Goal: Task Accomplishment & Management: Use online tool/utility

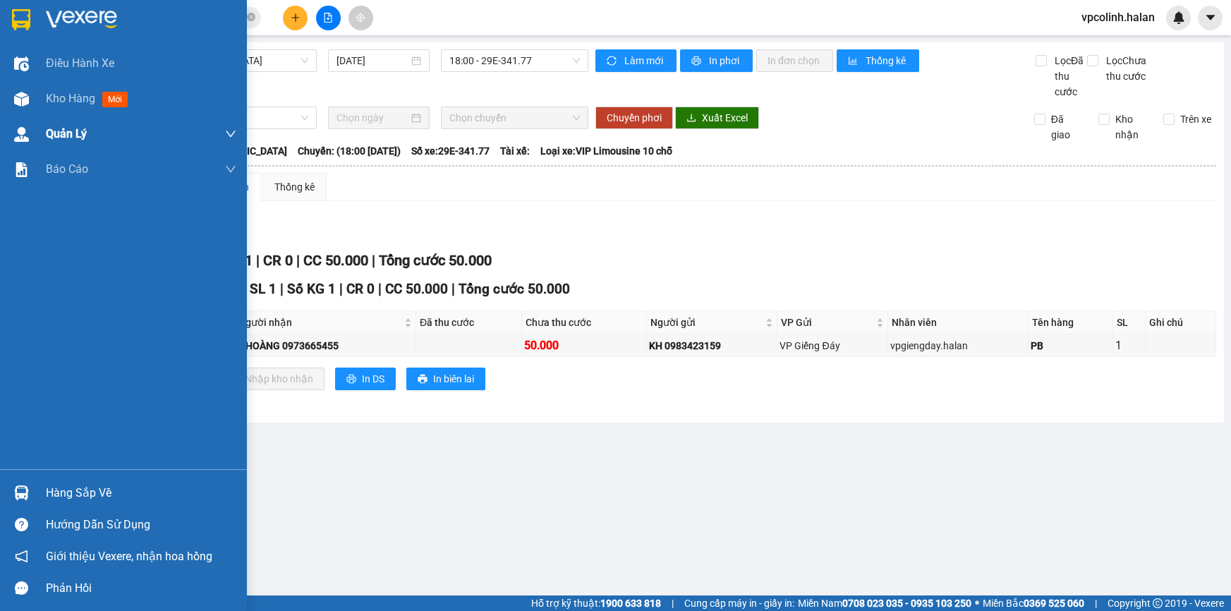
click at [18, 92] on img at bounding box center [21, 99] width 15 height 15
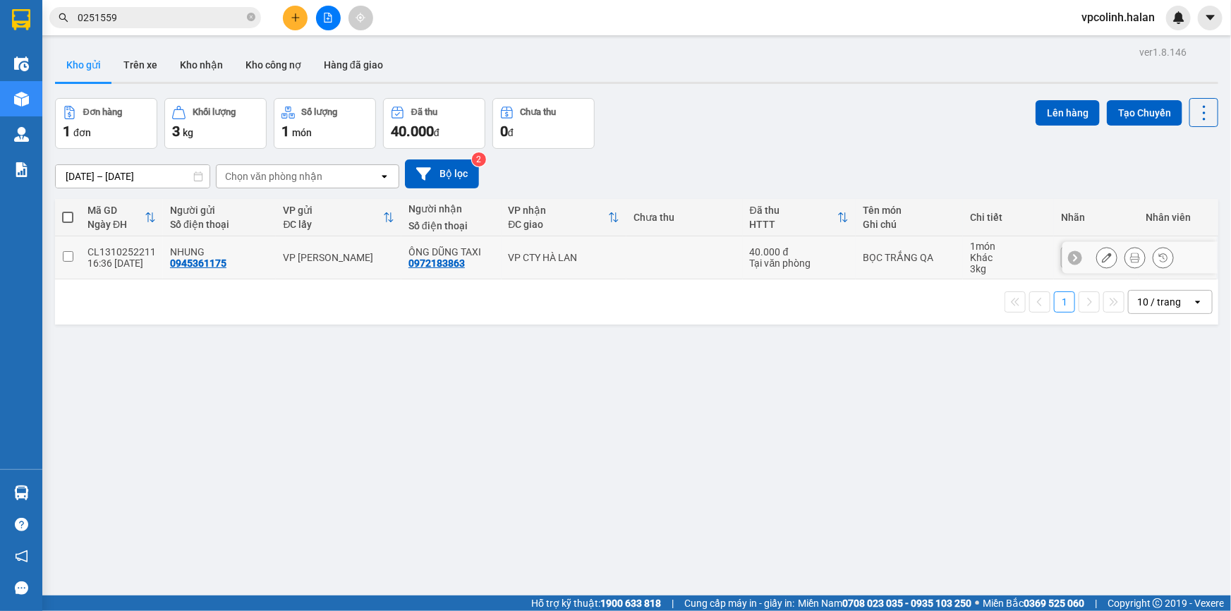
click at [617, 269] on td "VP CTY HÀ LAN" at bounding box center [565, 257] width 126 height 43
checkbox input "true"
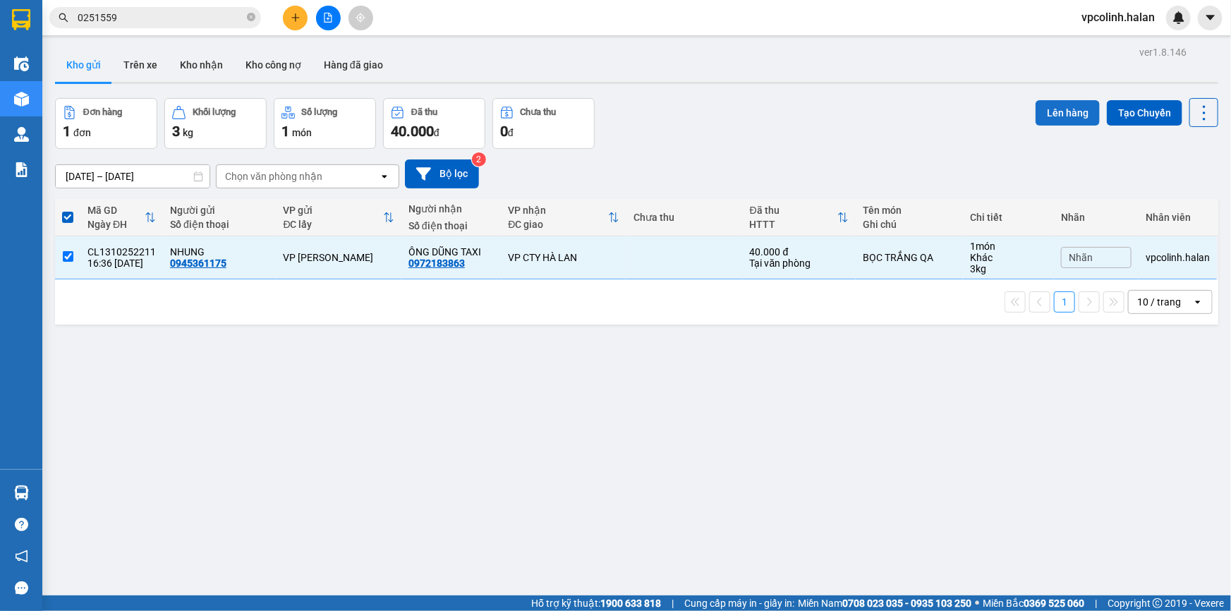
click at [1048, 118] on button "Lên hàng" at bounding box center [1068, 112] width 64 height 25
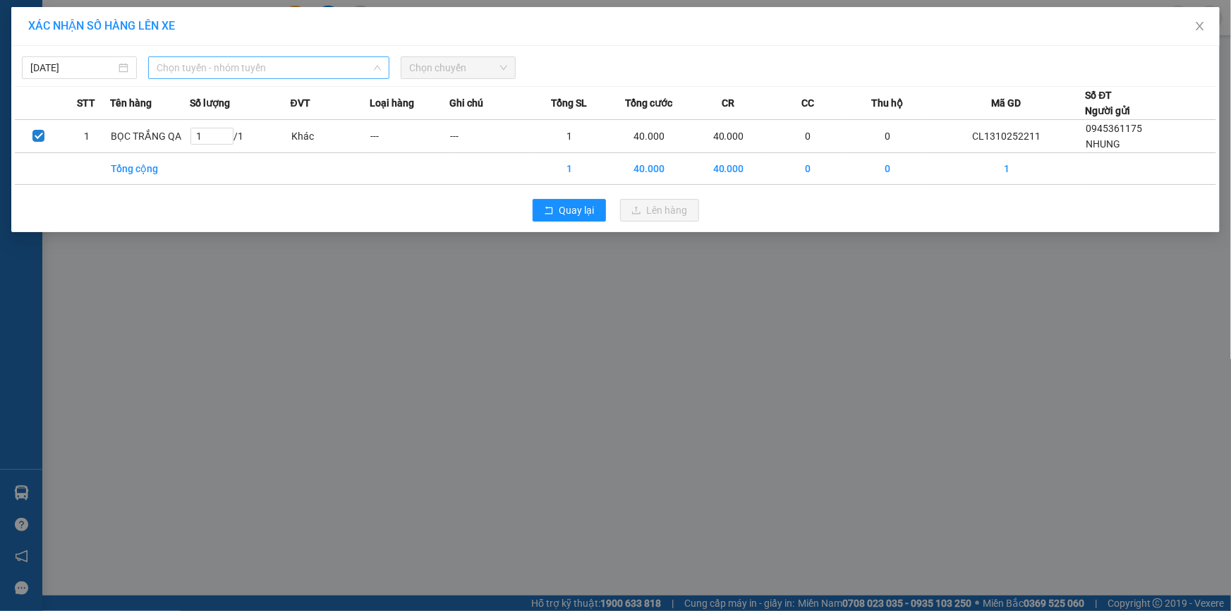
click at [268, 77] on span "Chọn tuyến - nhóm tuyến" at bounding box center [269, 67] width 224 height 21
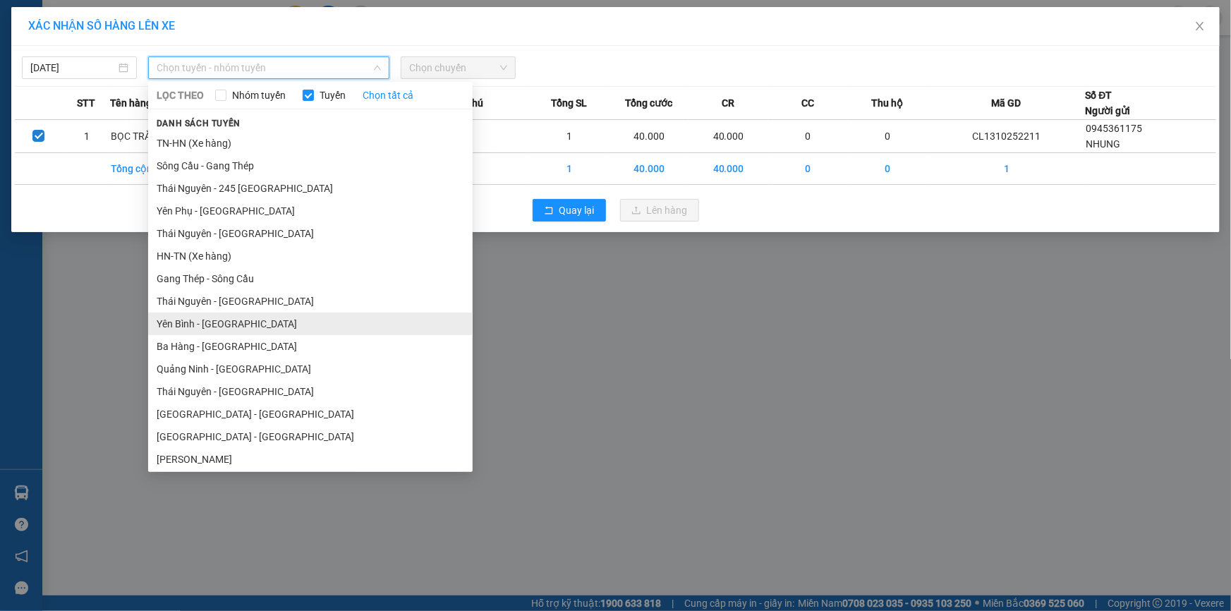
scroll to position [63, 0]
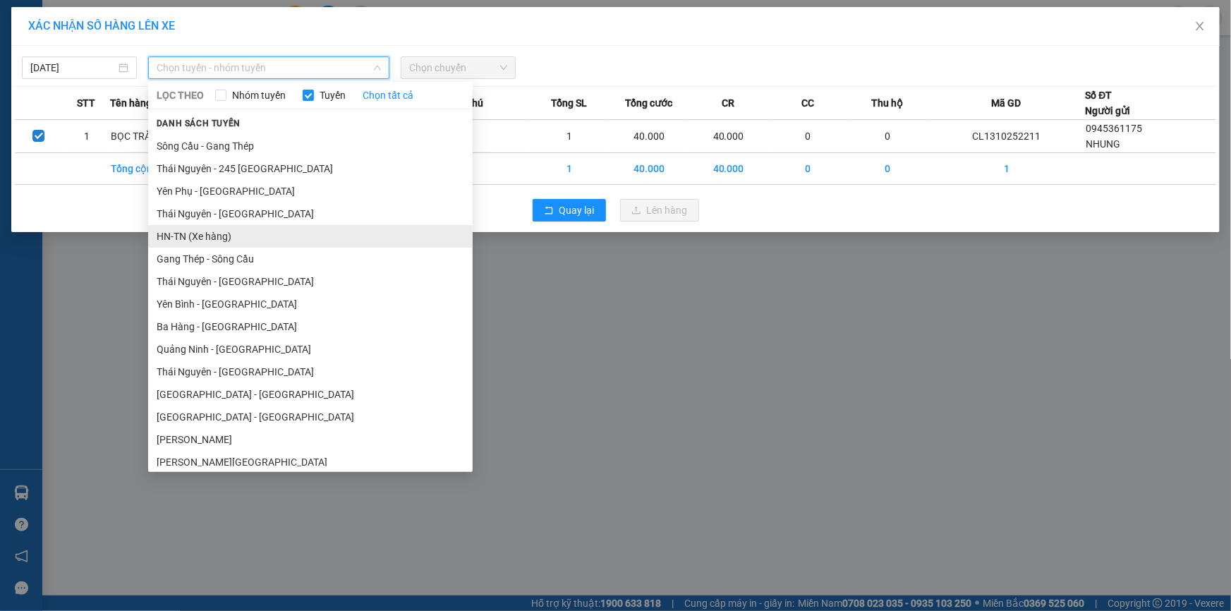
click at [203, 234] on li "HN-TN (Xe hàng)" at bounding box center [310, 236] width 325 height 23
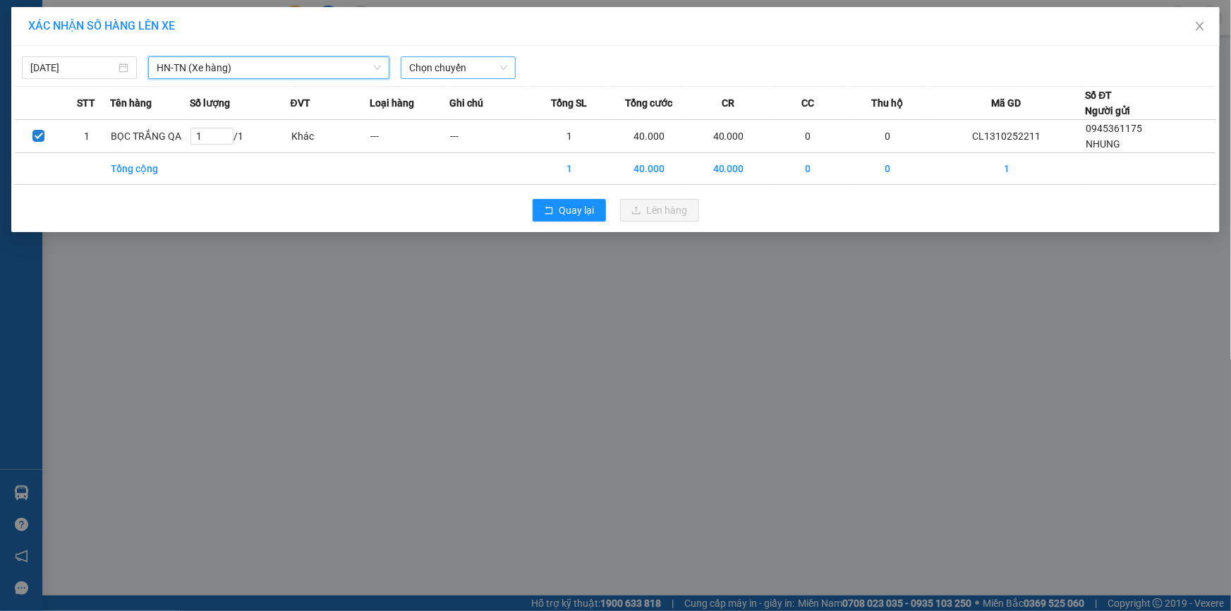
click at [459, 71] on span "Chọn chuyến" at bounding box center [458, 67] width 98 height 21
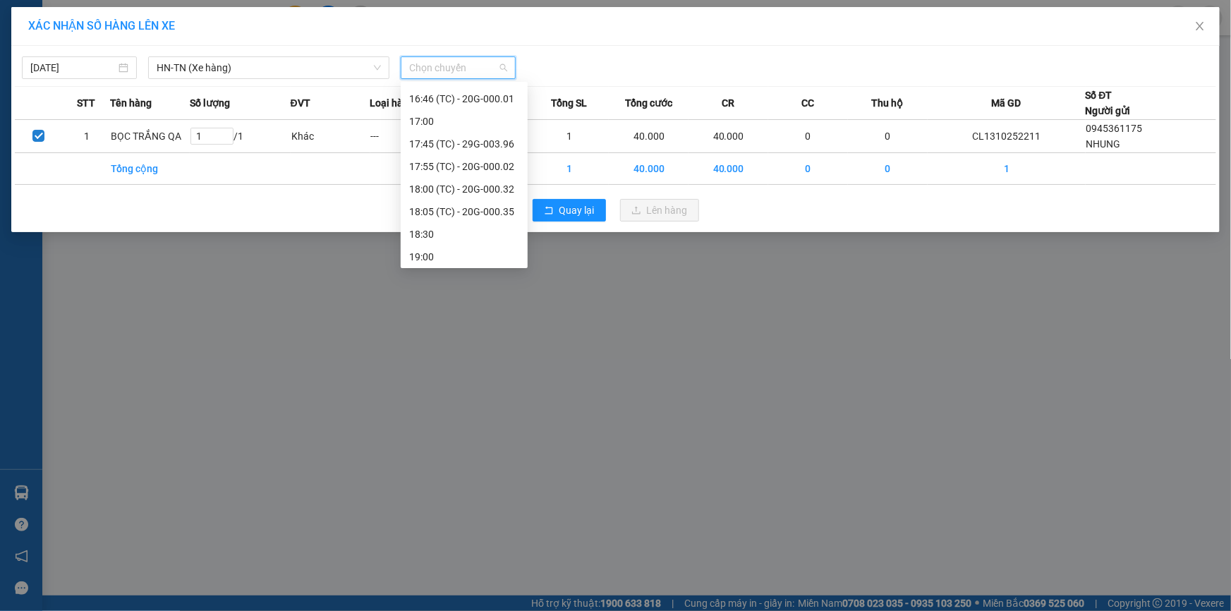
scroll to position [609, 0]
click at [494, 159] on div "17:55 (TC) - 20G-000.02" at bounding box center [464, 165] width 110 height 16
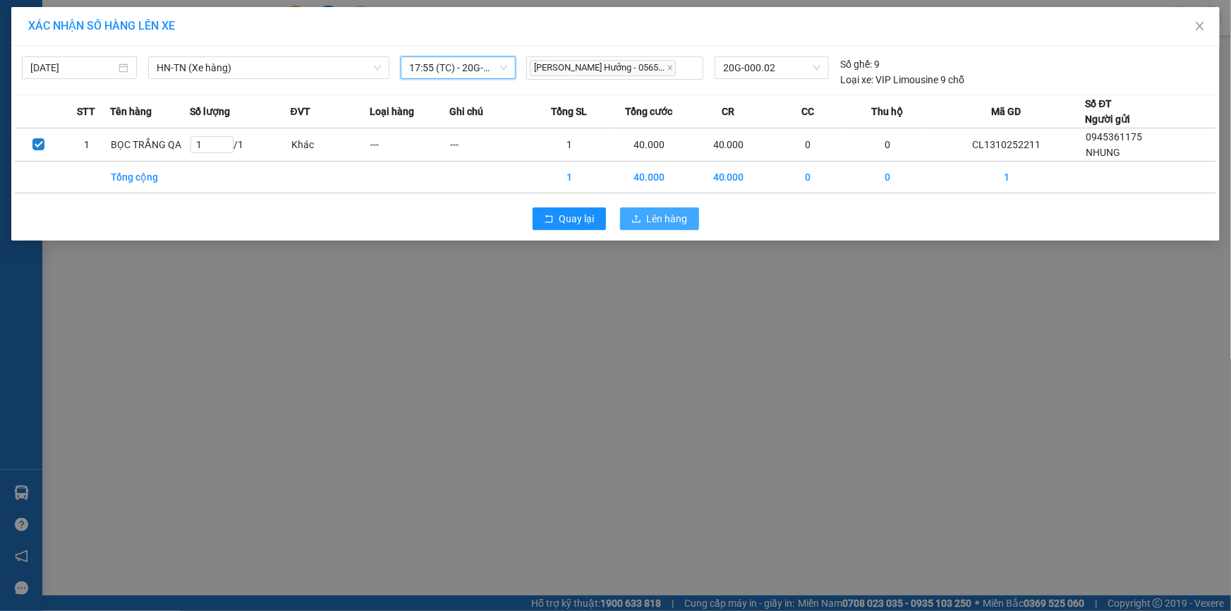
click at [643, 218] on button "Lên hàng" at bounding box center [659, 218] width 79 height 23
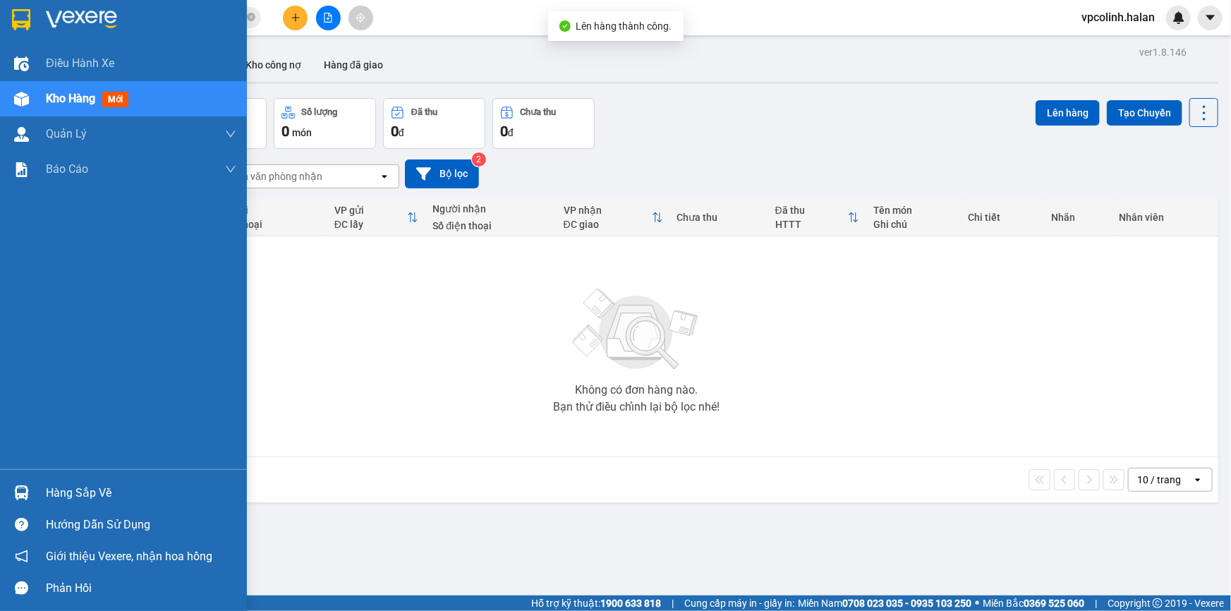
click at [0, 491] on div "Hàng sắp về" at bounding box center [123, 493] width 247 height 32
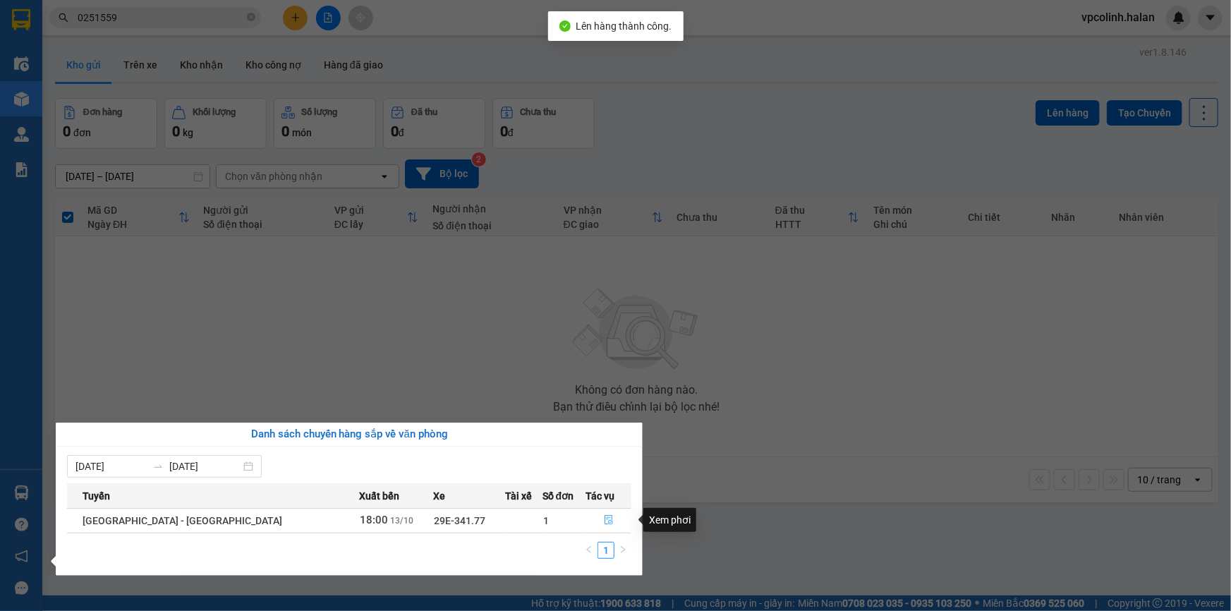
drag, startPoint x: 600, startPoint y: 515, endPoint x: 627, endPoint y: 509, distance: 28.1
click at [604, 516] on icon "file-done" at bounding box center [609, 520] width 10 height 10
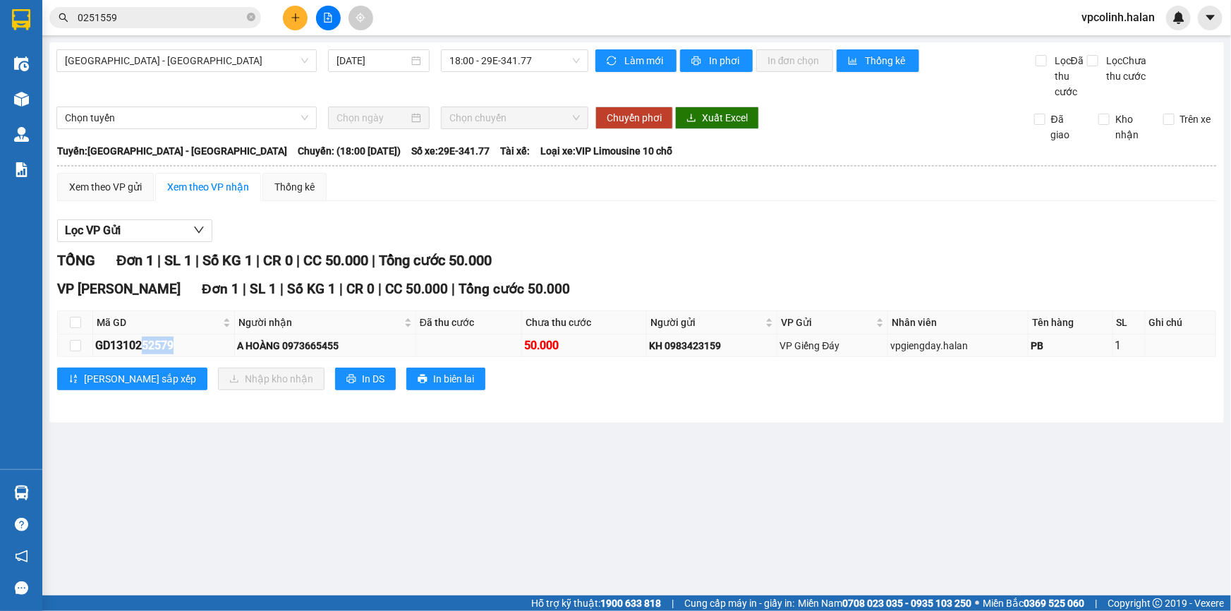
drag, startPoint x: 142, startPoint y: 347, endPoint x: 213, endPoint y: 345, distance: 71.3
click at [213, 345] on div "GD1310252579" at bounding box center [163, 346] width 137 height 18
drag, startPoint x: 131, startPoint y: 344, endPoint x: 196, endPoint y: 344, distance: 65.6
click at [196, 344] on div "GD1310252579" at bounding box center [163, 346] width 137 height 18
copy div "0252579"
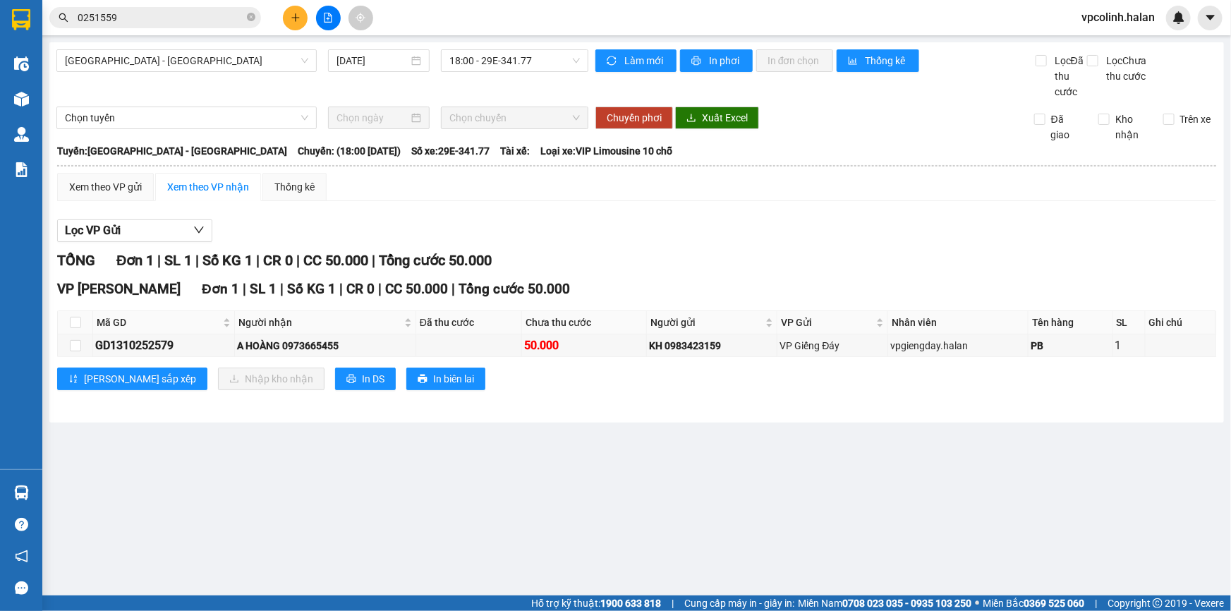
click at [209, 25] on span "0251559" at bounding box center [155, 17] width 212 height 21
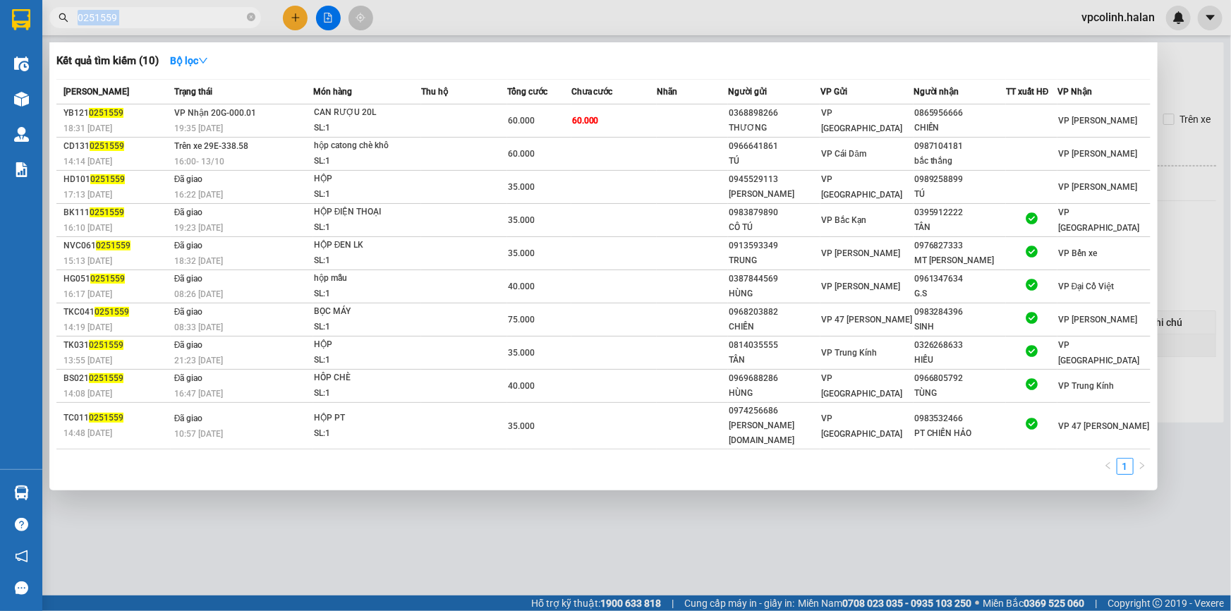
click at [209, 25] on span "0251559" at bounding box center [155, 17] width 212 height 21
click at [212, 23] on input "0251559" at bounding box center [161, 18] width 166 height 16
paste input "257"
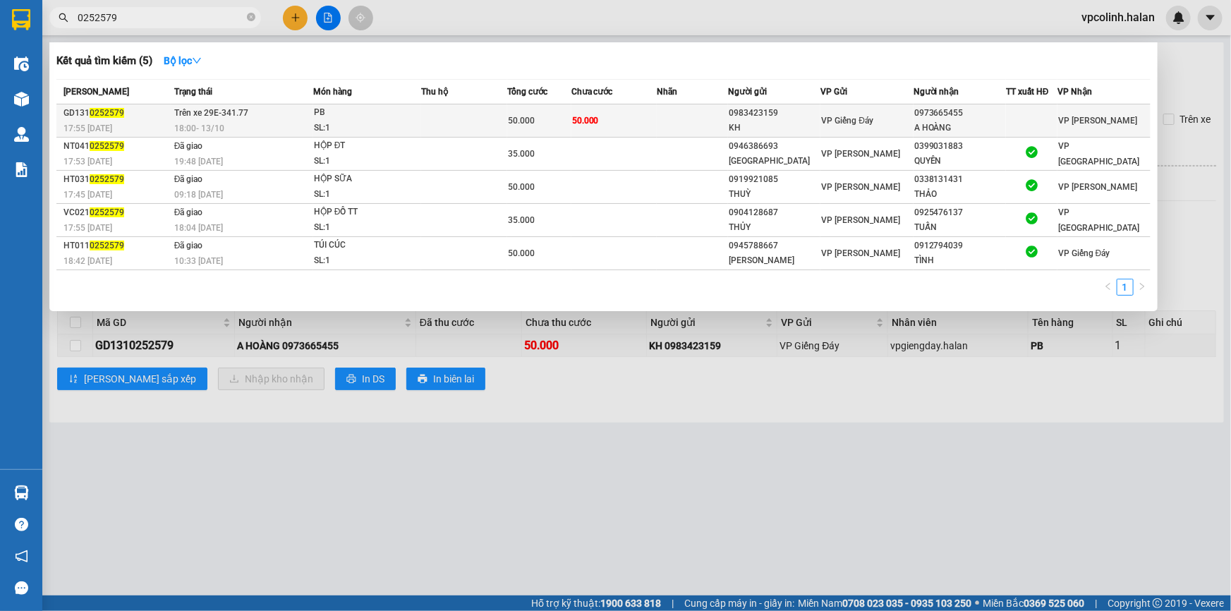
type input "0252579"
click at [594, 117] on span "50.000" at bounding box center [585, 121] width 27 height 10
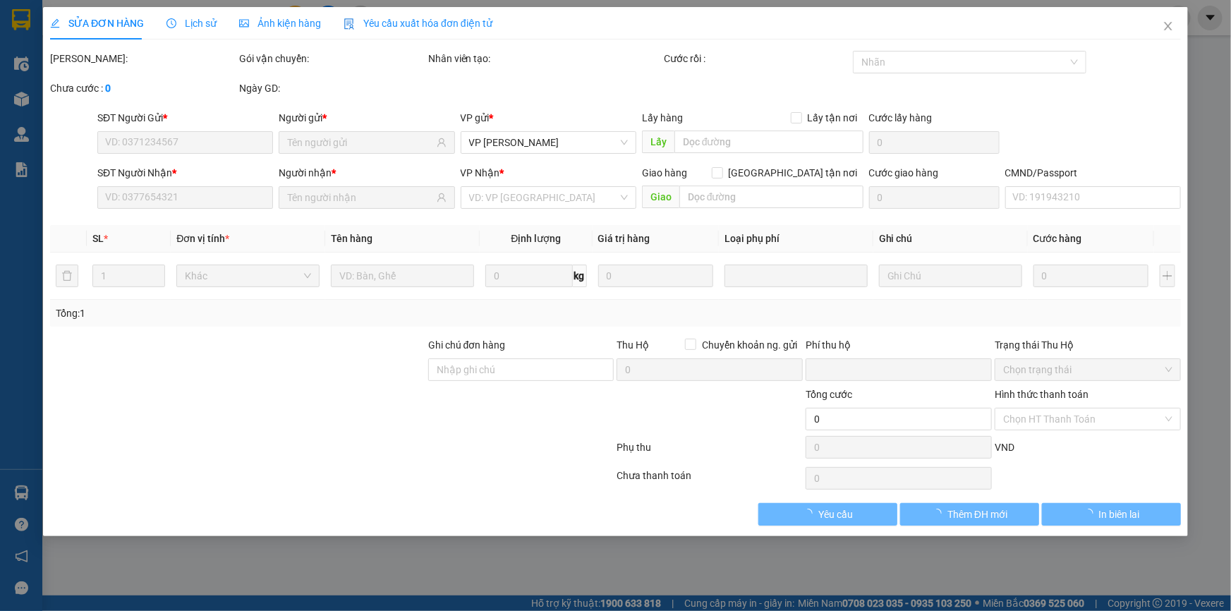
type input "0983423159"
type input "KH"
type input "0973665455"
type input "A HOÀNG"
type input "0"
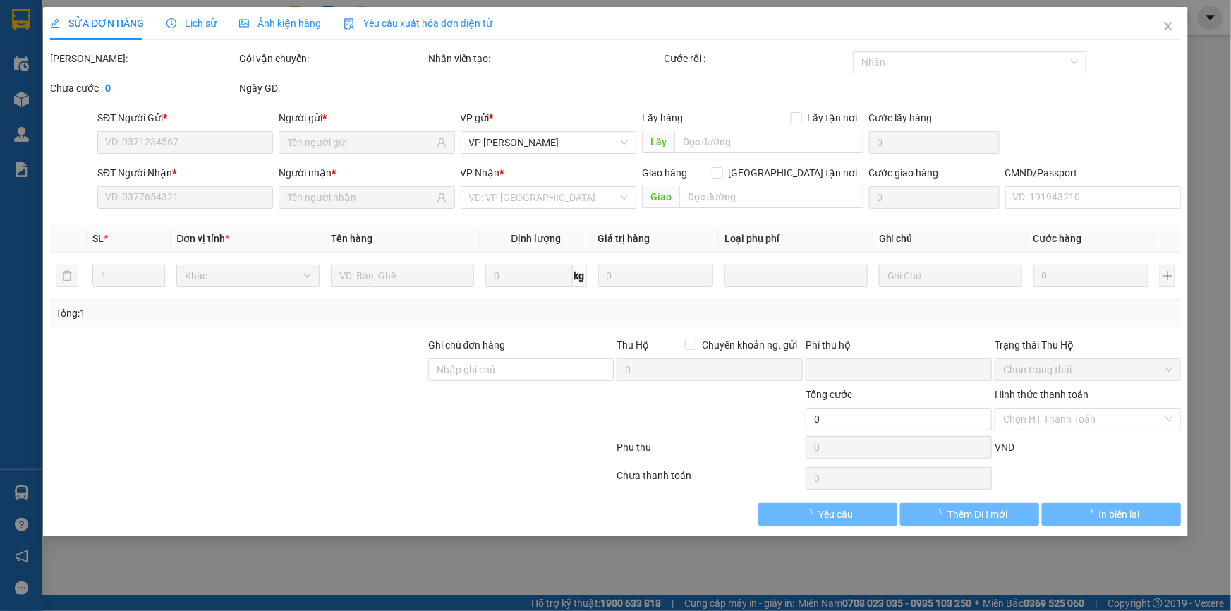
type input "50.000"
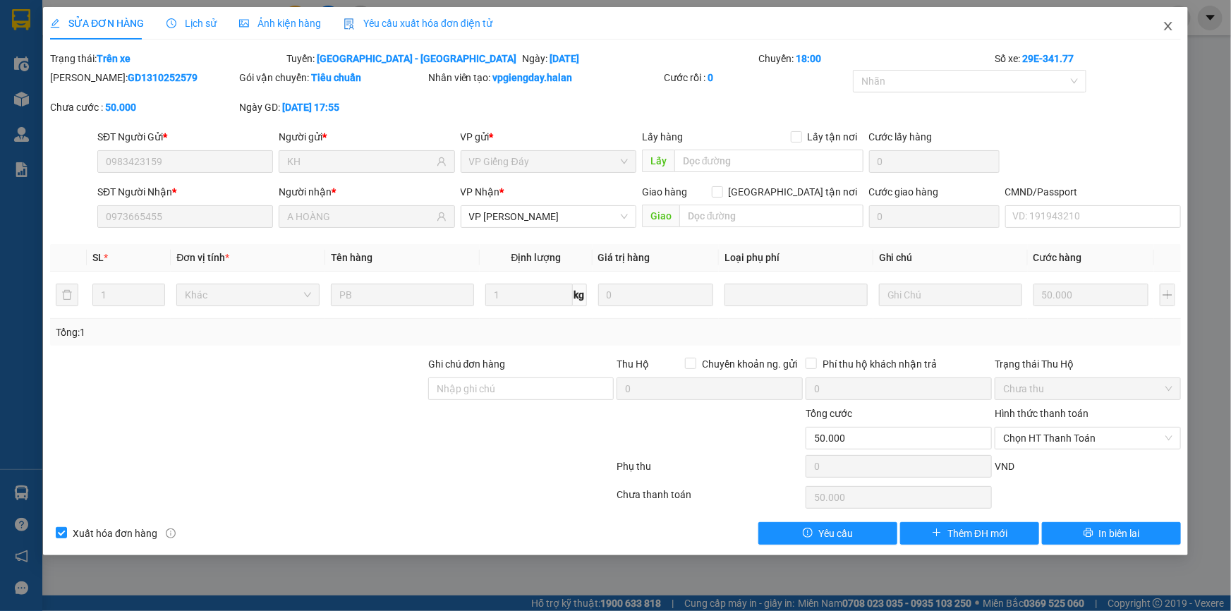
click at [1176, 25] on span "Close" at bounding box center [1169, 27] width 40 height 40
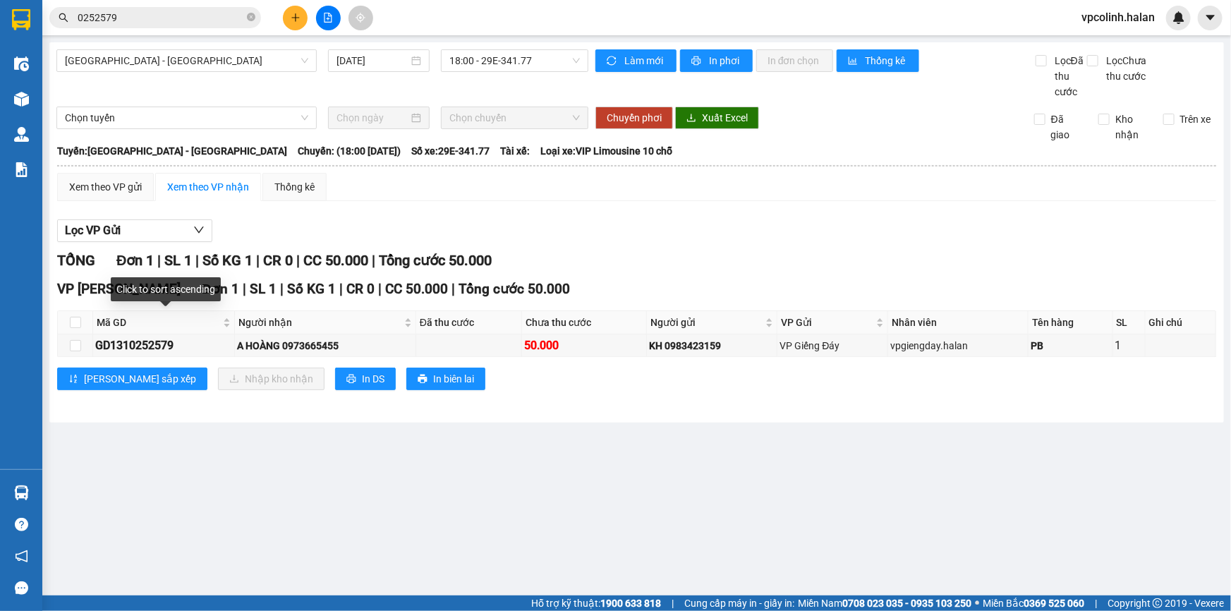
click at [80, 331] on th at bounding box center [75, 322] width 35 height 23
click at [74, 324] on input "checkbox" at bounding box center [75, 322] width 11 height 11
checkbox input "true"
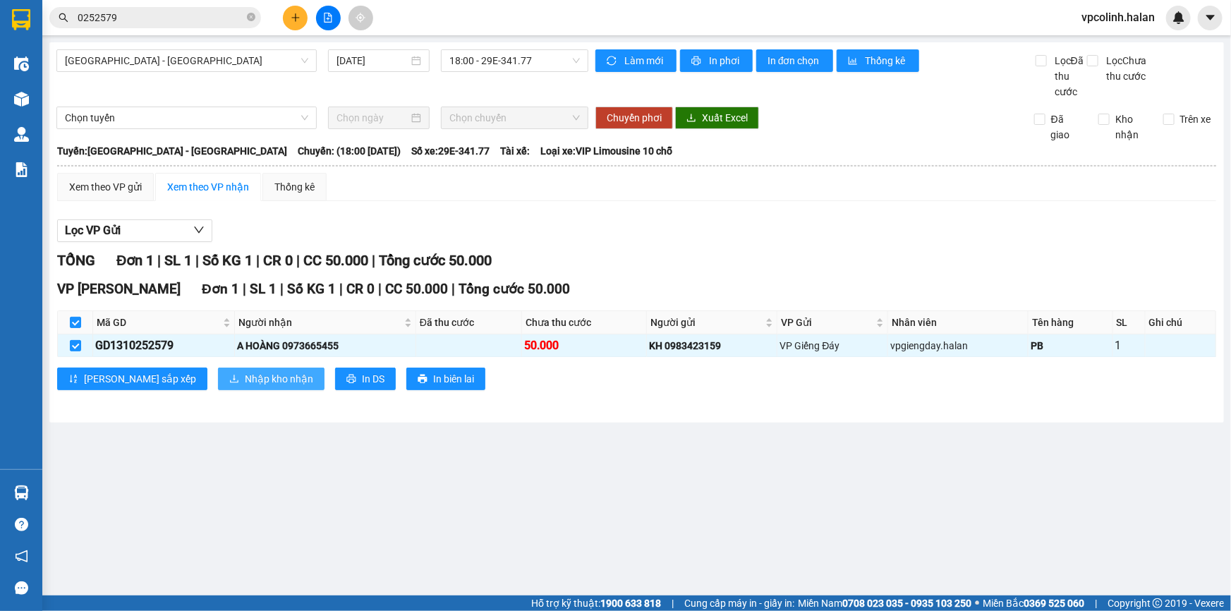
click at [226, 389] on div "VP [GEOGRAPHIC_DATA] 1 | SL 1 | Số KG 1 | CR 0 | CC 50.000 | Tổng cước 50.000 M…" at bounding box center [636, 340] width 1159 height 122
click at [236, 366] on div "VP [GEOGRAPHIC_DATA] 1 | SL 1 | Số KG 1 | CR 0 | CC 50.000 | Tổng cước 50.000 M…" at bounding box center [636, 340] width 1159 height 122
click at [243, 369] on button "Nhập kho nhận" at bounding box center [271, 379] width 107 height 23
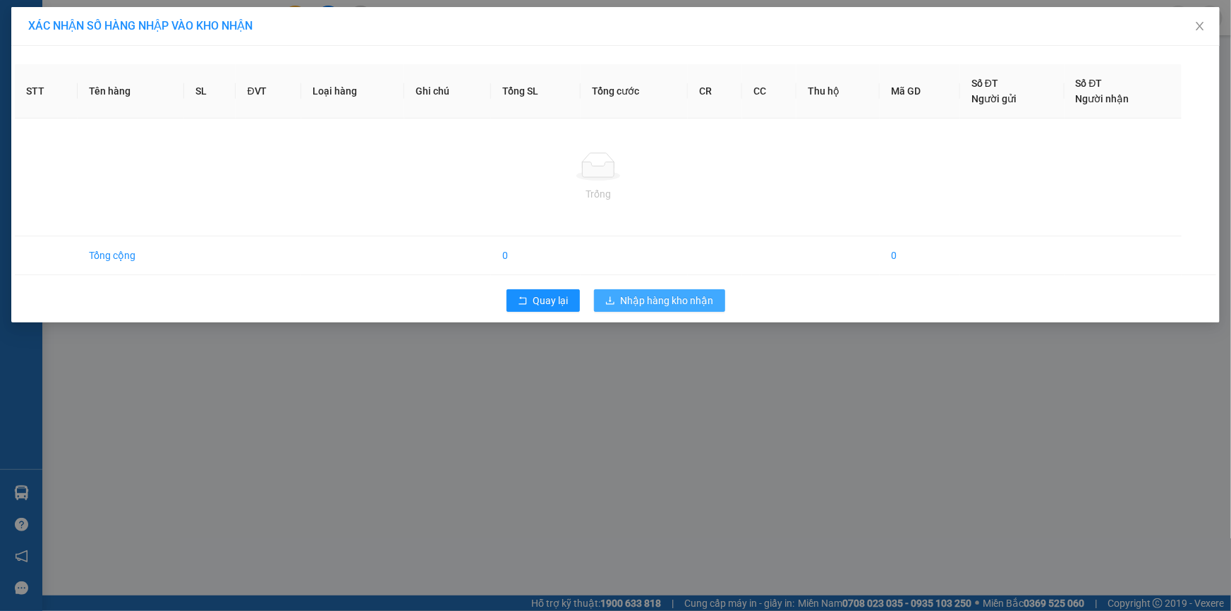
click at [615, 297] on button "Nhập hàng kho nhận" at bounding box center [659, 300] width 131 height 23
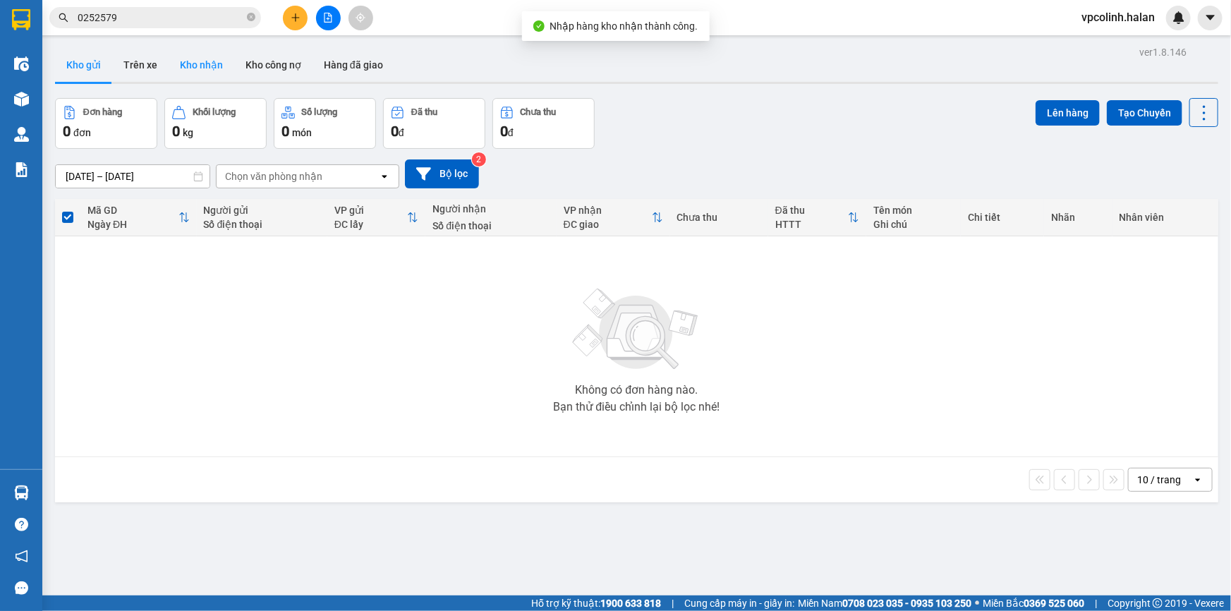
click at [209, 59] on button "Kho nhận" at bounding box center [202, 65] width 66 height 34
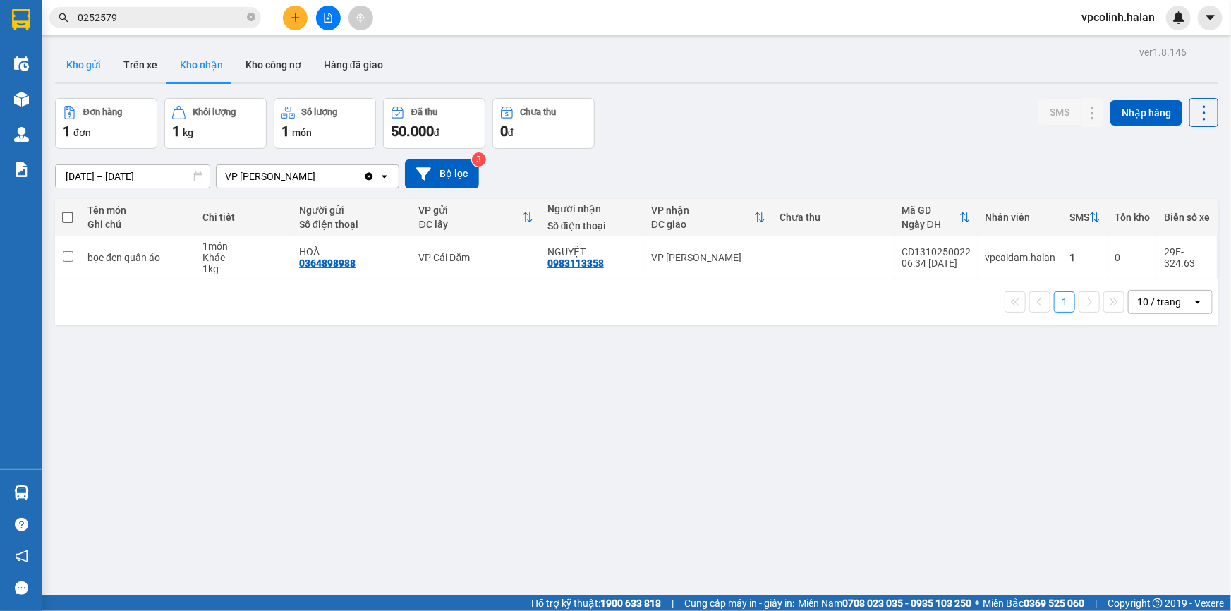
click at [104, 66] on button "Kho gửi" at bounding box center [83, 65] width 57 height 34
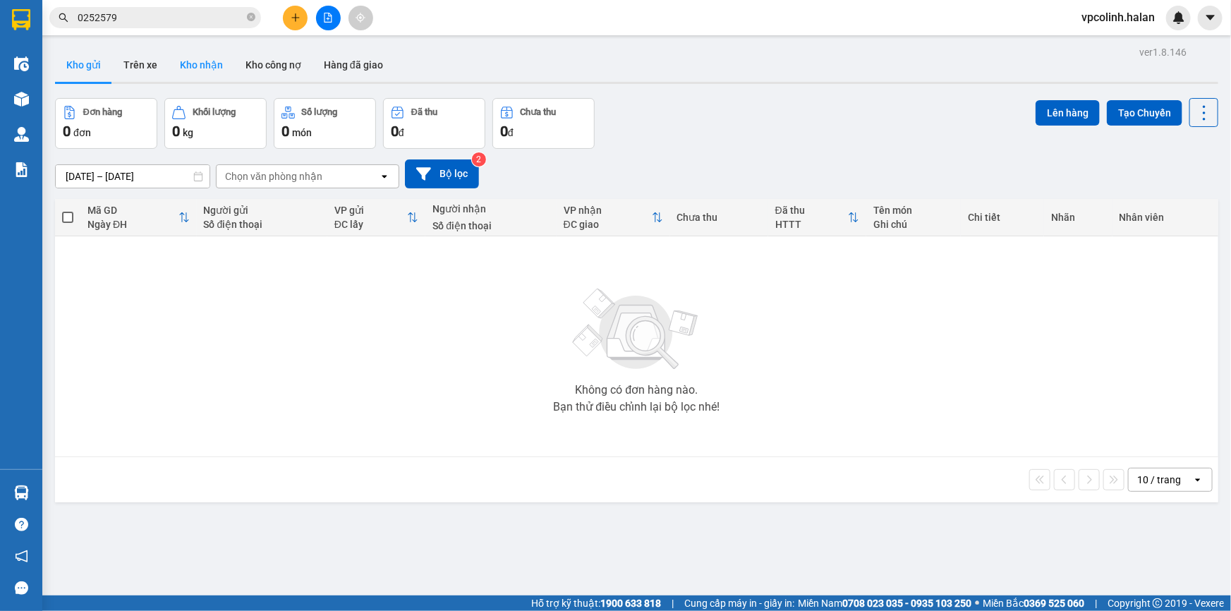
click at [202, 71] on button "Kho nhận" at bounding box center [202, 65] width 66 height 34
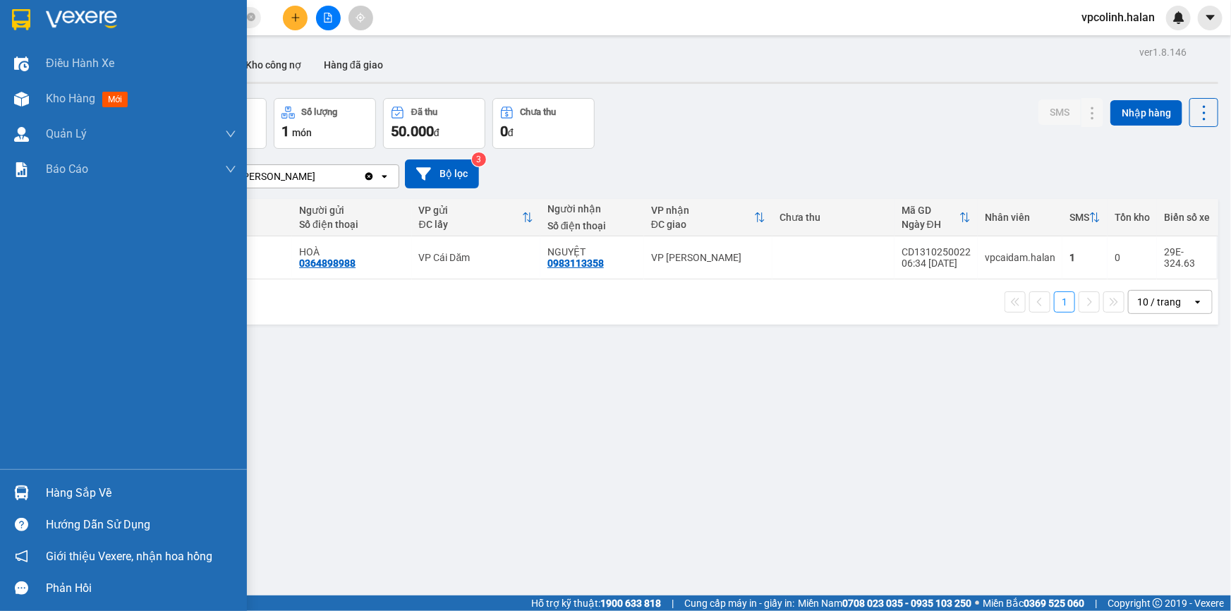
click at [54, 481] on div "Hàng sắp về" at bounding box center [123, 493] width 247 height 32
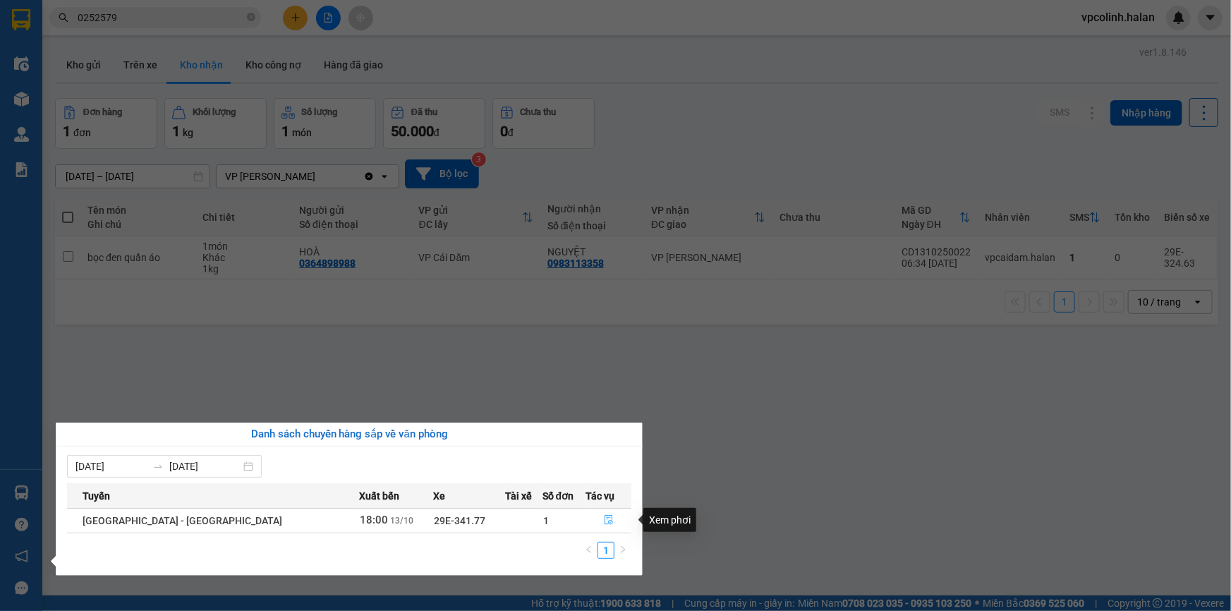
click at [612, 522] on button "button" at bounding box center [608, 520] width 44 height 23
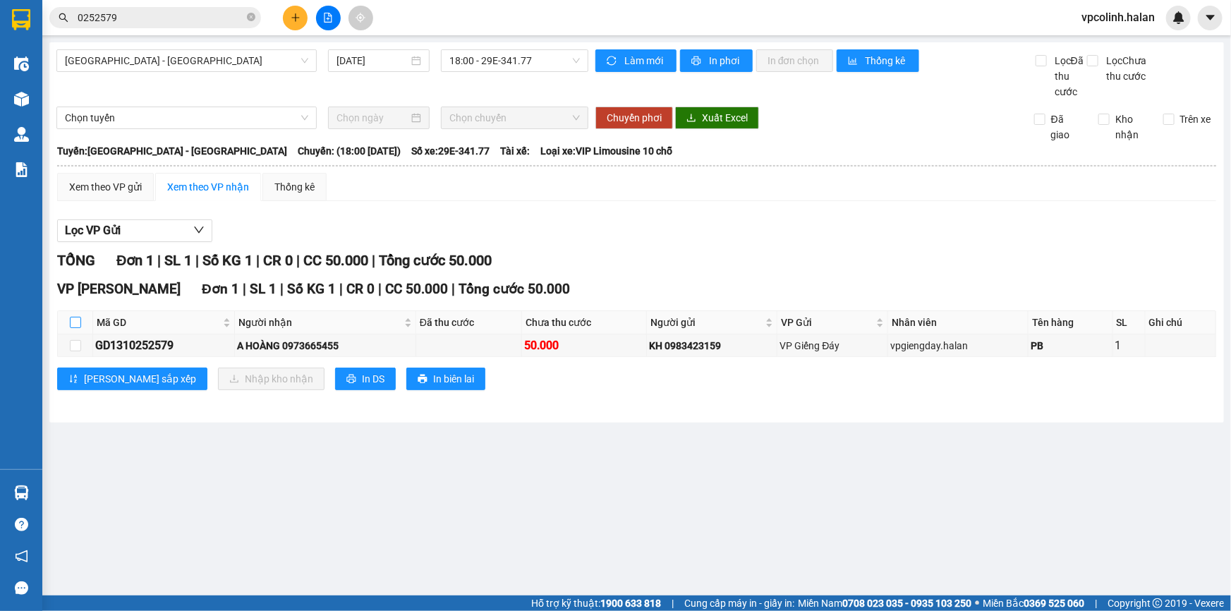
click at [73, 320] on input "checkbox" at bounding box center [75, 322] width 11 height 11
checkbox input "true"
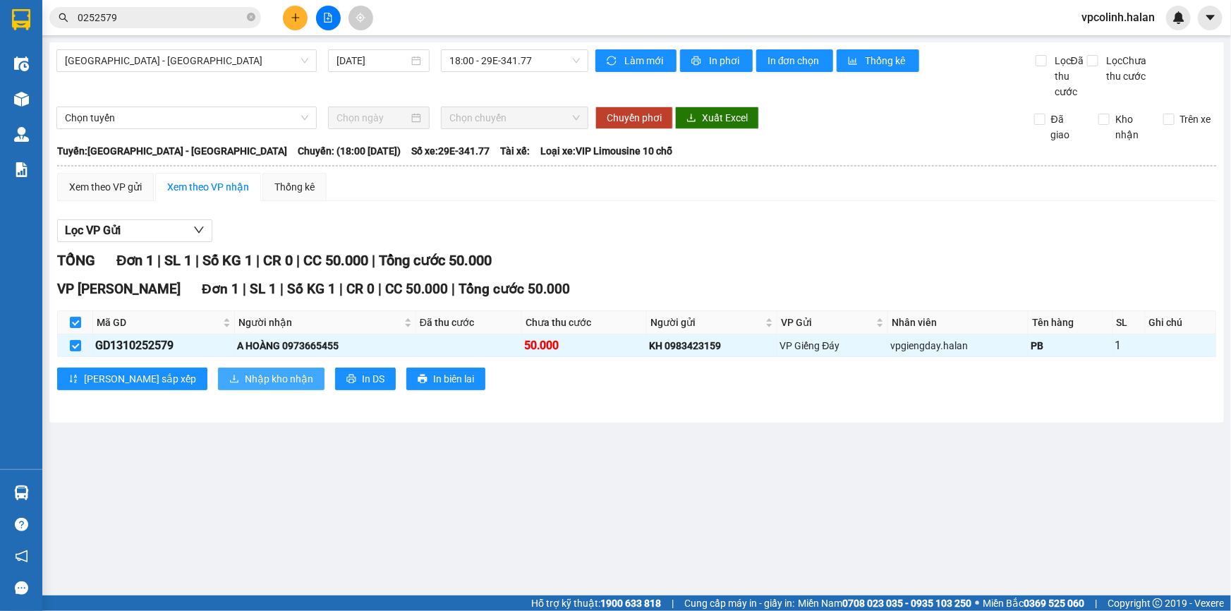
click at [245, 371] on span "Nhập kho nhận" at bounding box center [279, 379] width 68 height 16
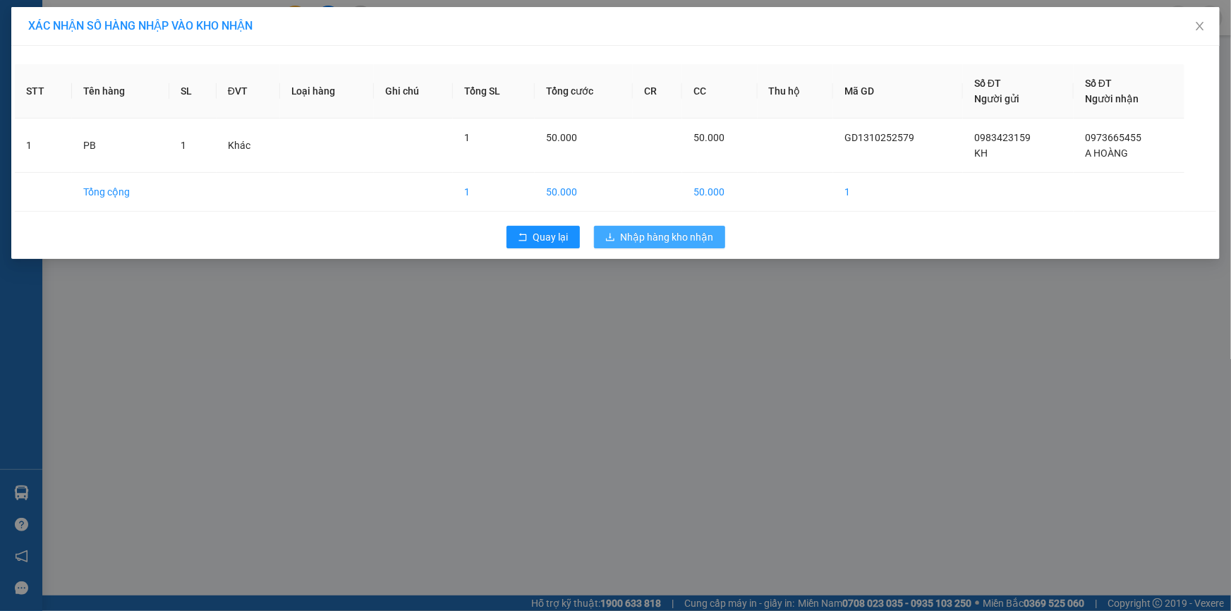
click at [661, 241] on span "Nhập hàng kho nhận" at bounding box center [667, 237] width 93 height 16
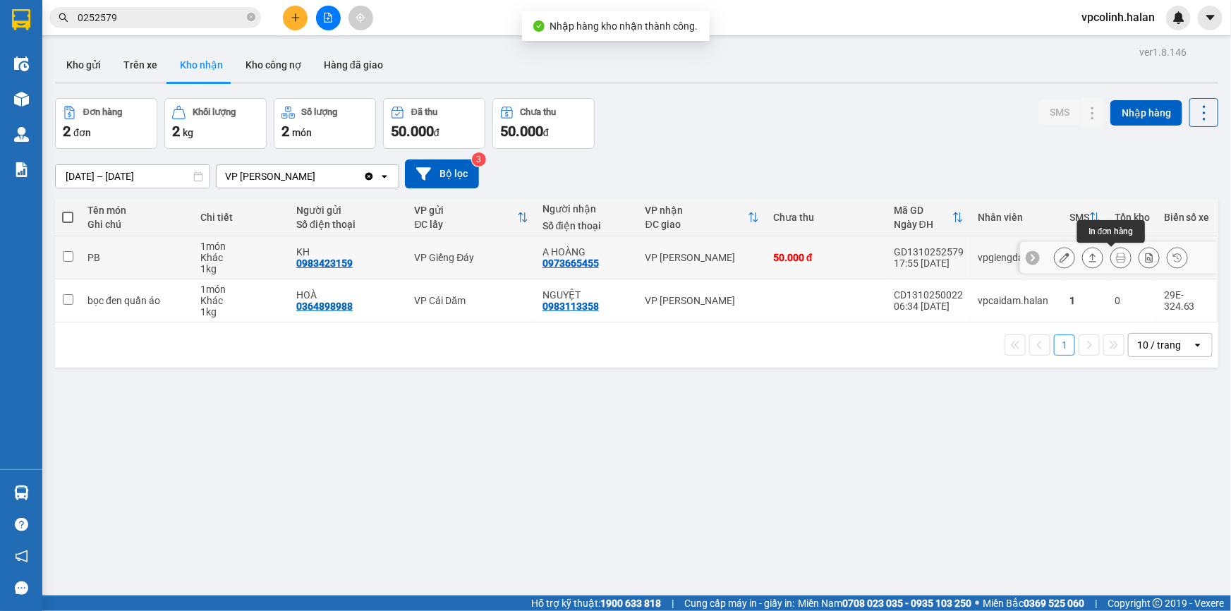
click at [1116, 261] on icon at bounding box center [1121, 258] width 10 height 10
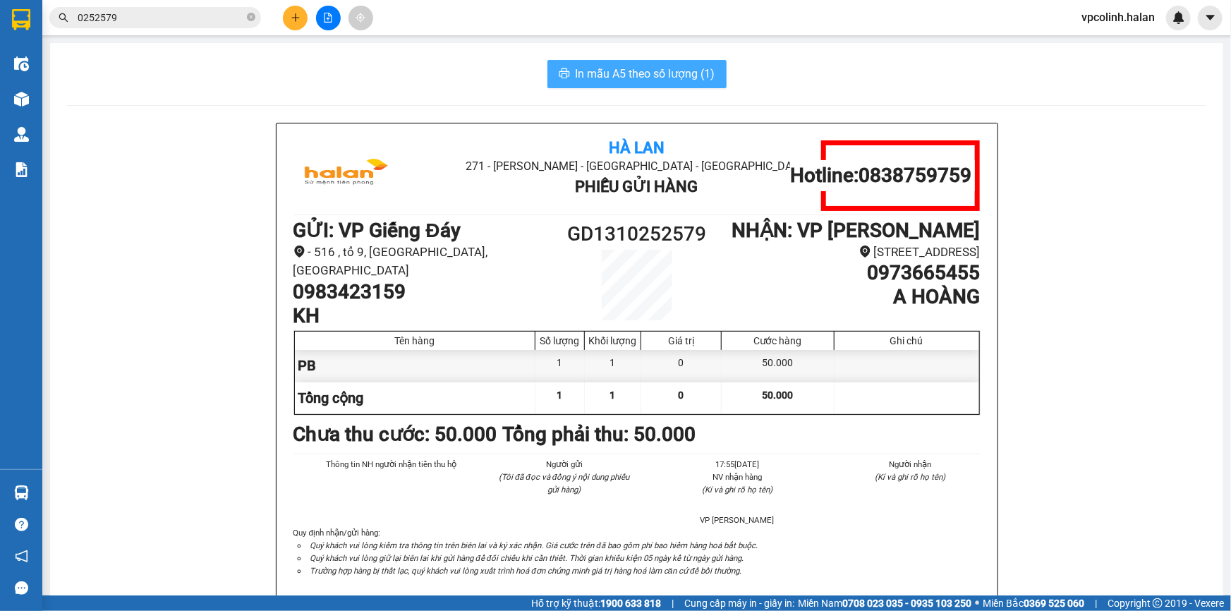
click at [605, 78] on span "In mẫu A5 theo số lượng (1)" at bounding box center [646, 74] width 140 height 18
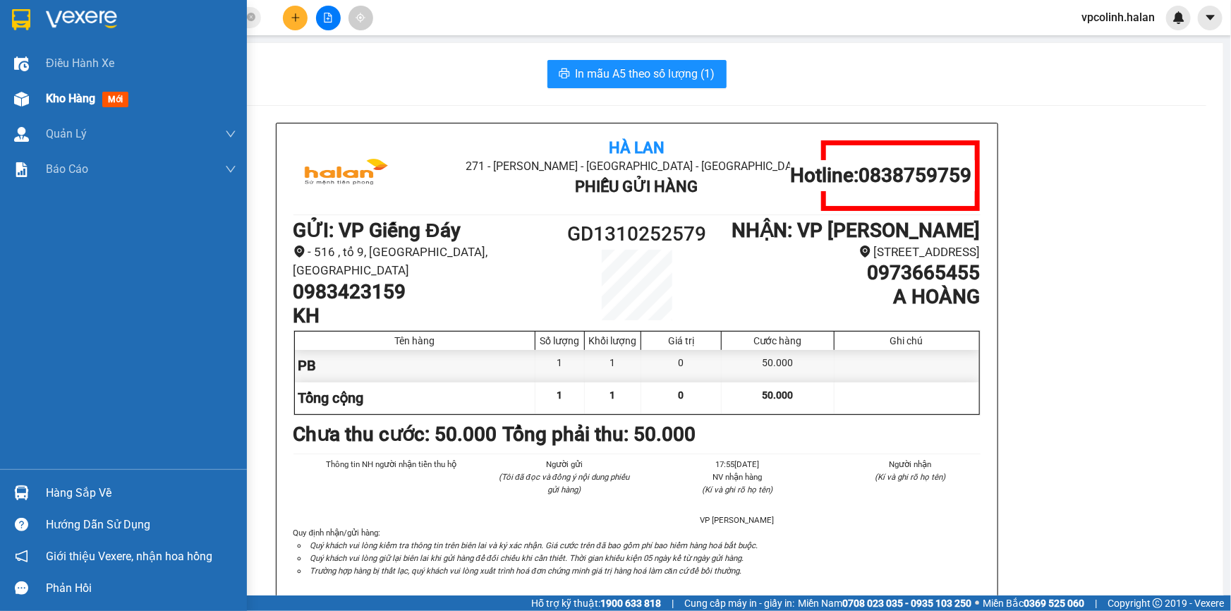
click at [49, 92] on span "Kho hàng" at bounding box center [70, 98] width 49 height 13
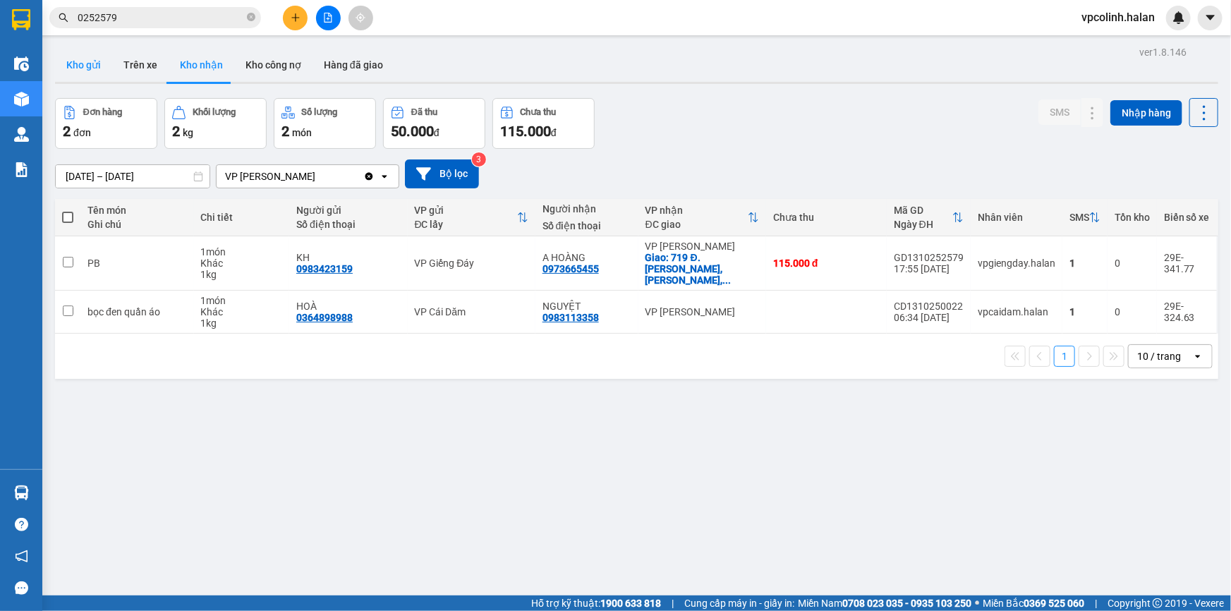
click at [85, 59] on button "Kho gửi" at bounding box center [83, 65] width 57 height 34
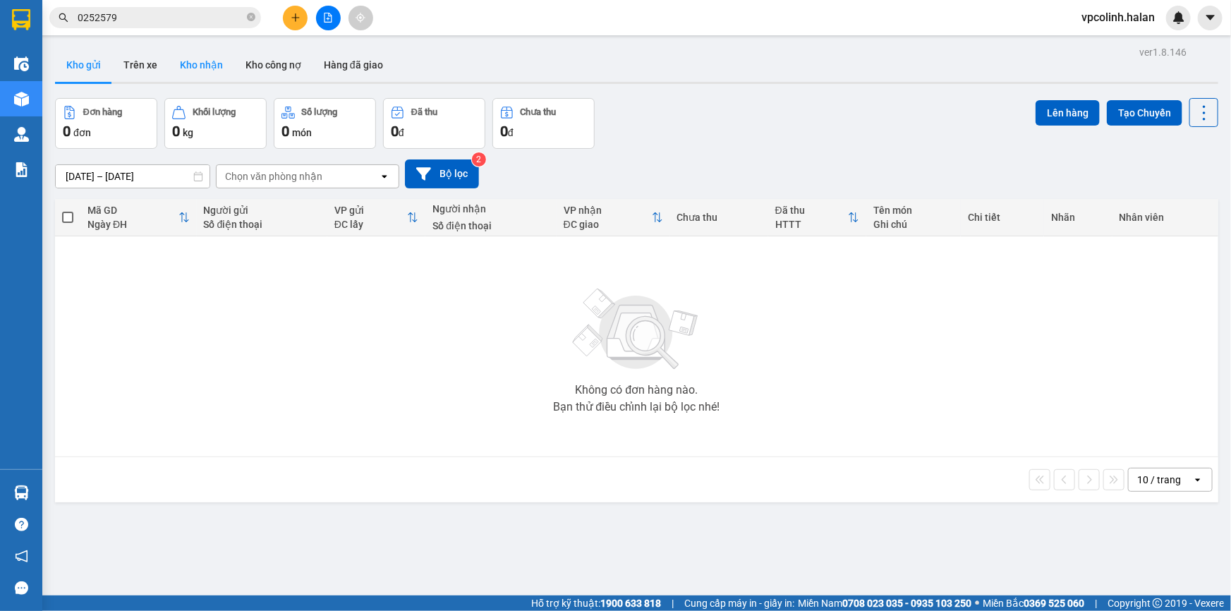
click at [196, 72] on button "Kho nhận" at bounding box center [202, 65] width 66 height 34
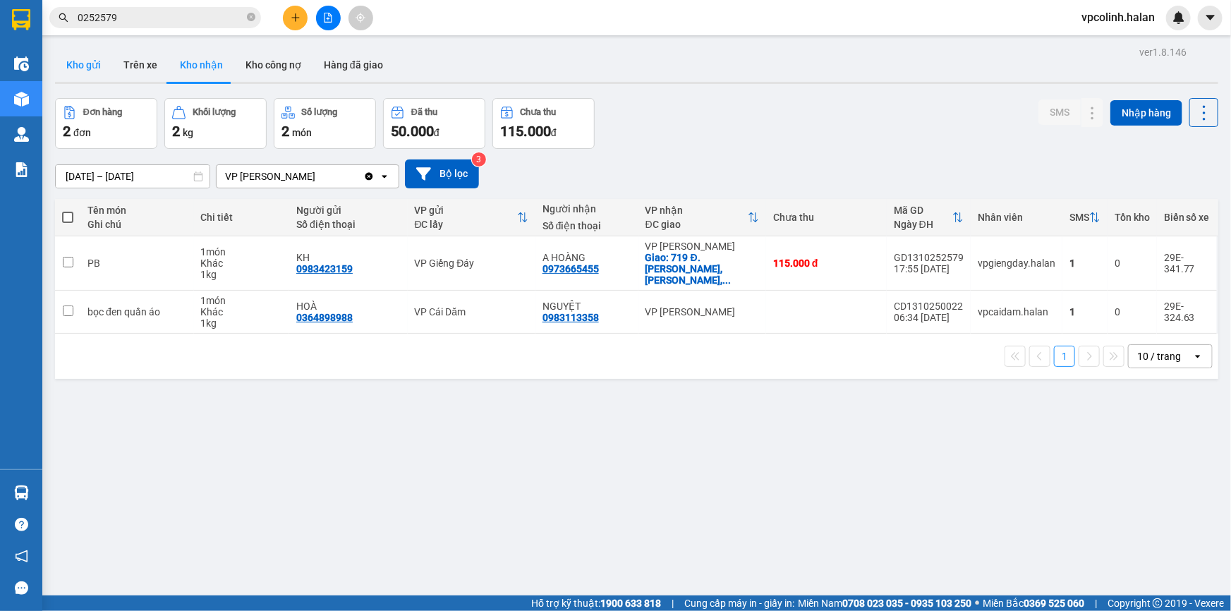
click at [77, 68] on button "Kho gửi" at bounding box center [83, 65] width 57 height 34
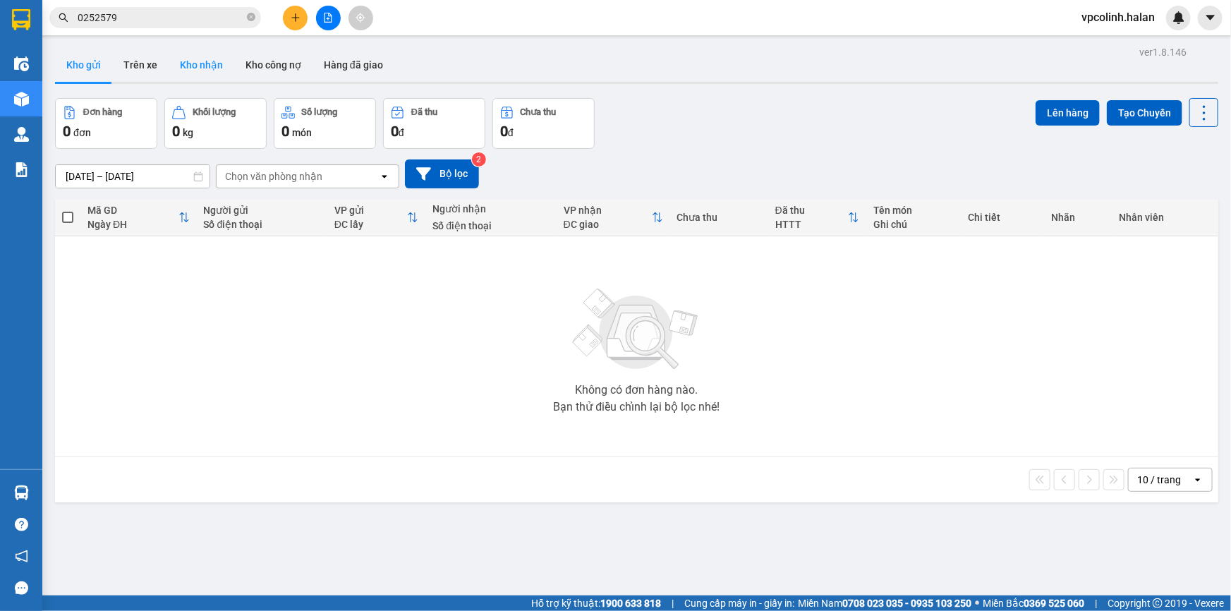
click at [181, 63] on button "Kho nhận" at bounding box center [202, 65] width 66 height 34
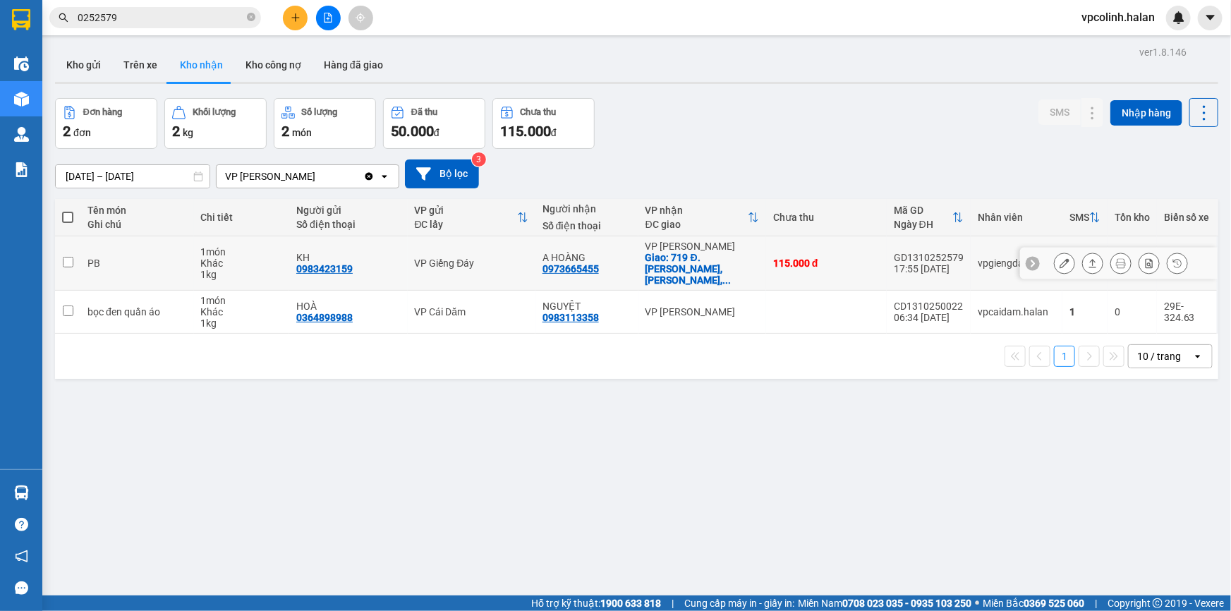
click at [1055, 262] on button at bounding box center [1065, 263] width 20 height 25
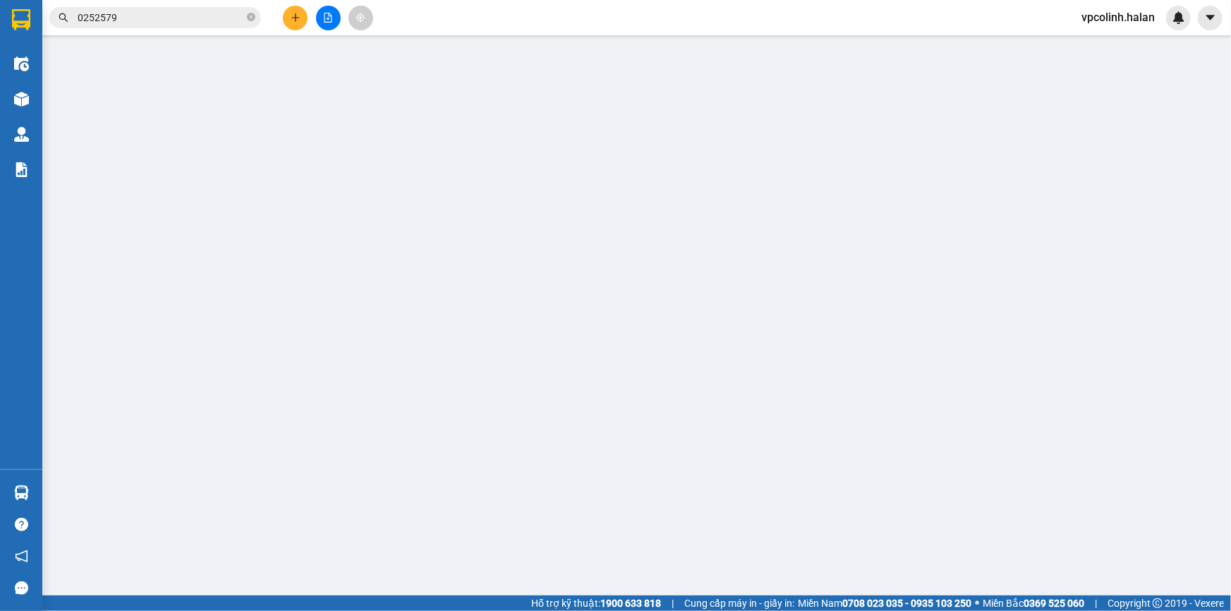
type input "0983423159"
type input "KH"
type input "0973665455"
type input "A HOÀNG"
checkbox input "true"
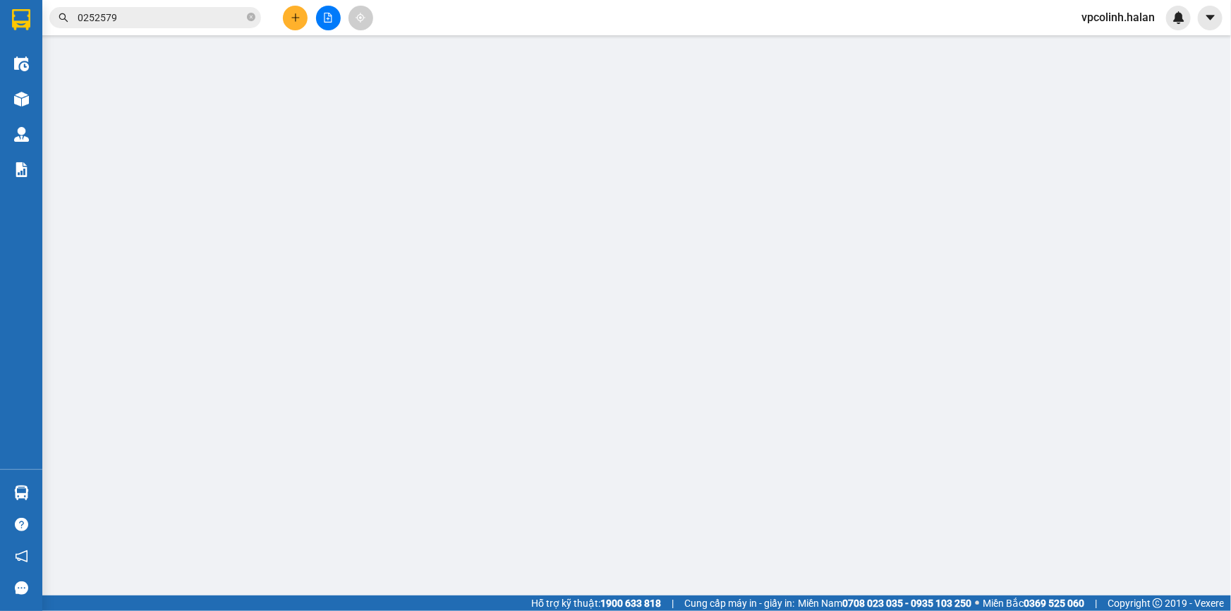
type input "719 Đ. [PERSON_NAME], [PERSON_NAME], [GEOGRAPHIC_DATA], [GEOGRAPHIC_DATA], [GEO…"
type input "65.000"
type input "0"
type input "115.000"
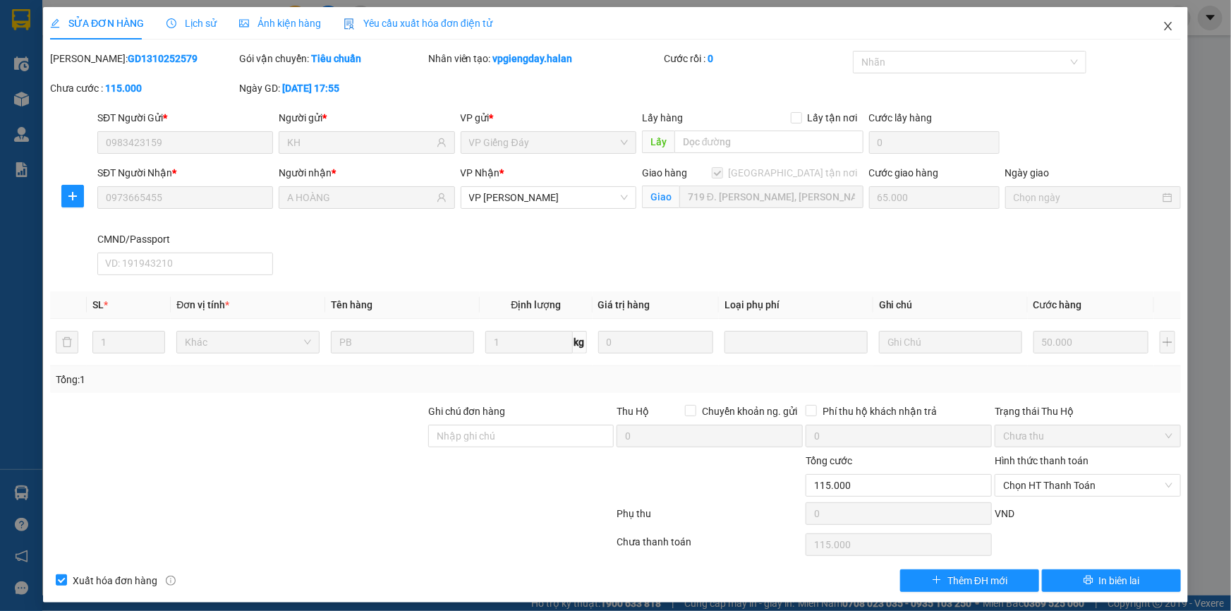
click at [1163, 23] on icon "close" at bounding box center [1168, 25] width 11 height 11
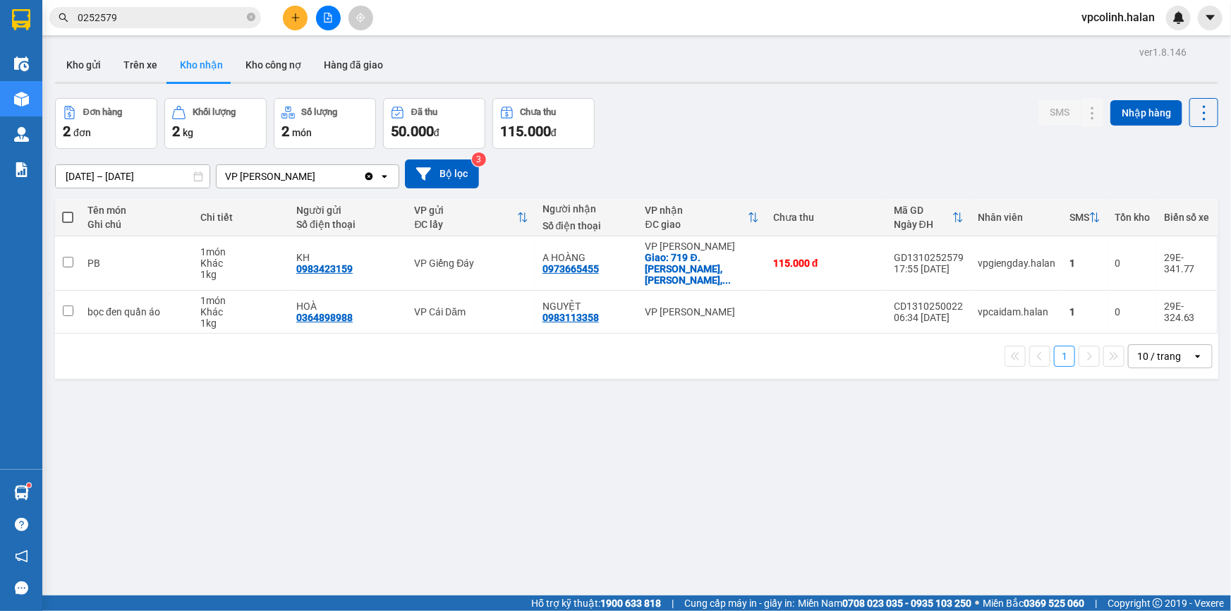
click at [176, 15] on input "0252579" at bounding box center [161, 18] width 166 height 16
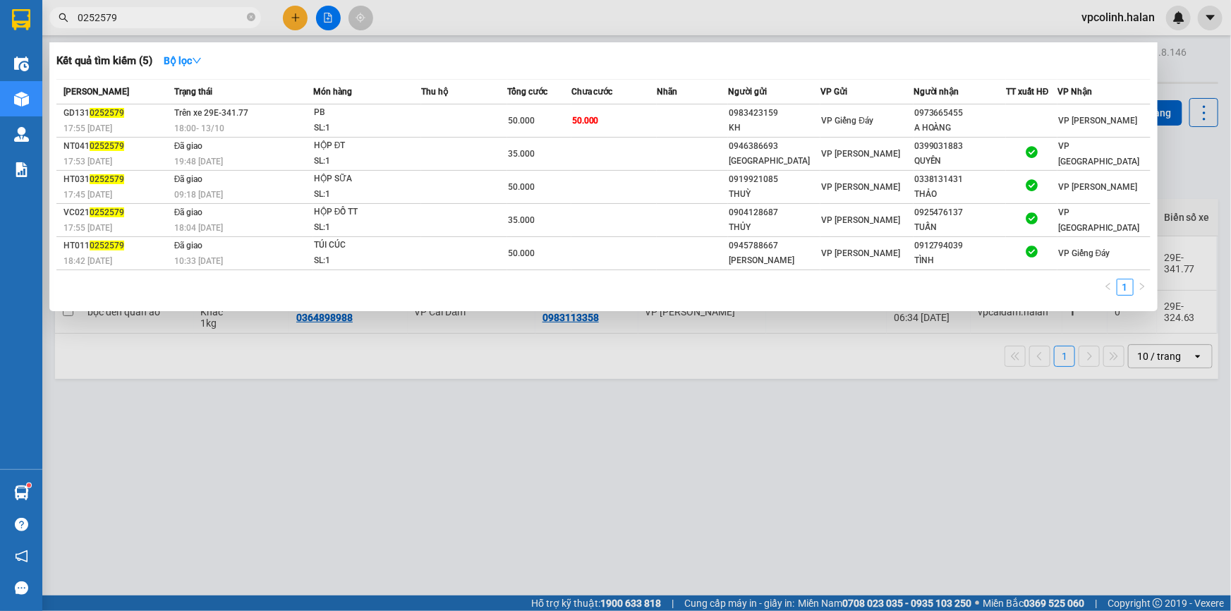
click at [176, 15] on input "0252579" at bounding box center [161, 18] width 166 height 16
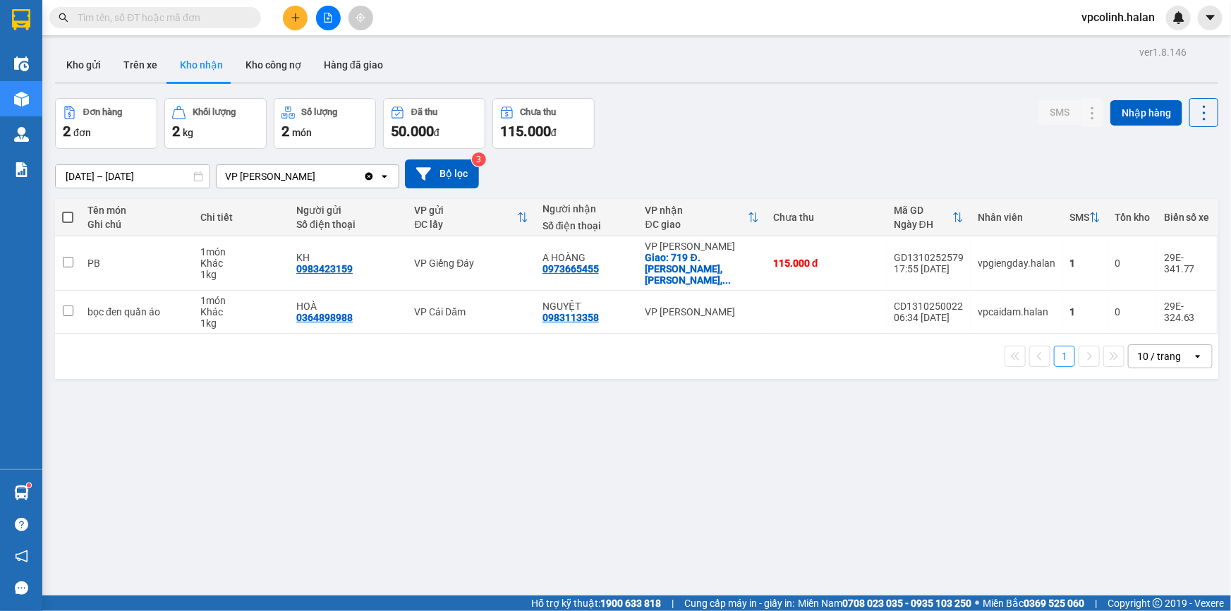
click at [153, 20] on input "text" at bounding box center [161, 18] width 166 height 16
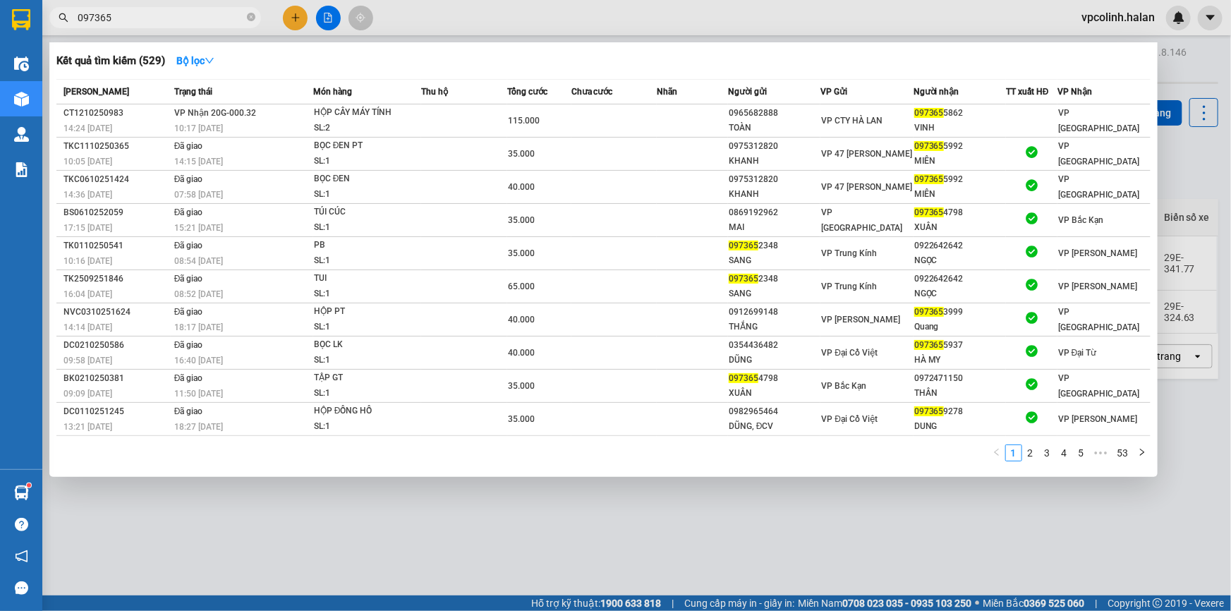
type input "097365"
drag, startPoint x: 261, startPoint y: 574, endPoint x: 257, endPoint y: 317, distance: 257.5
click at [261, 574] on div at bounding box center [615, 305] width 1231 height 611
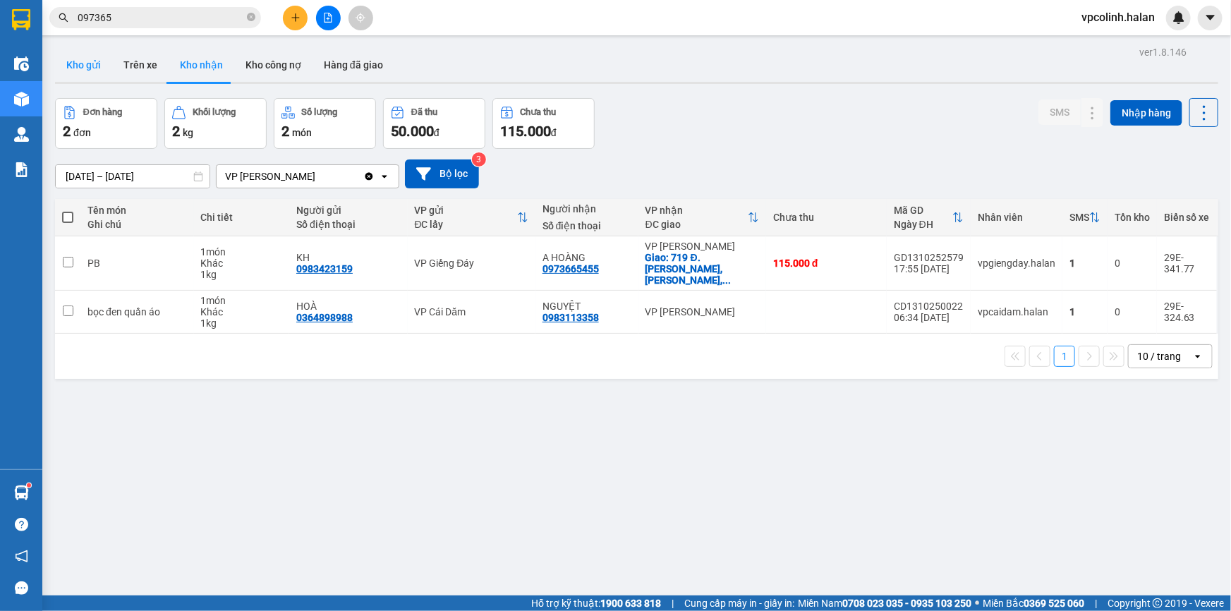
click at [102, 64] on button "Kho gửi" at bounding box center [83, 65] width 57 height 34
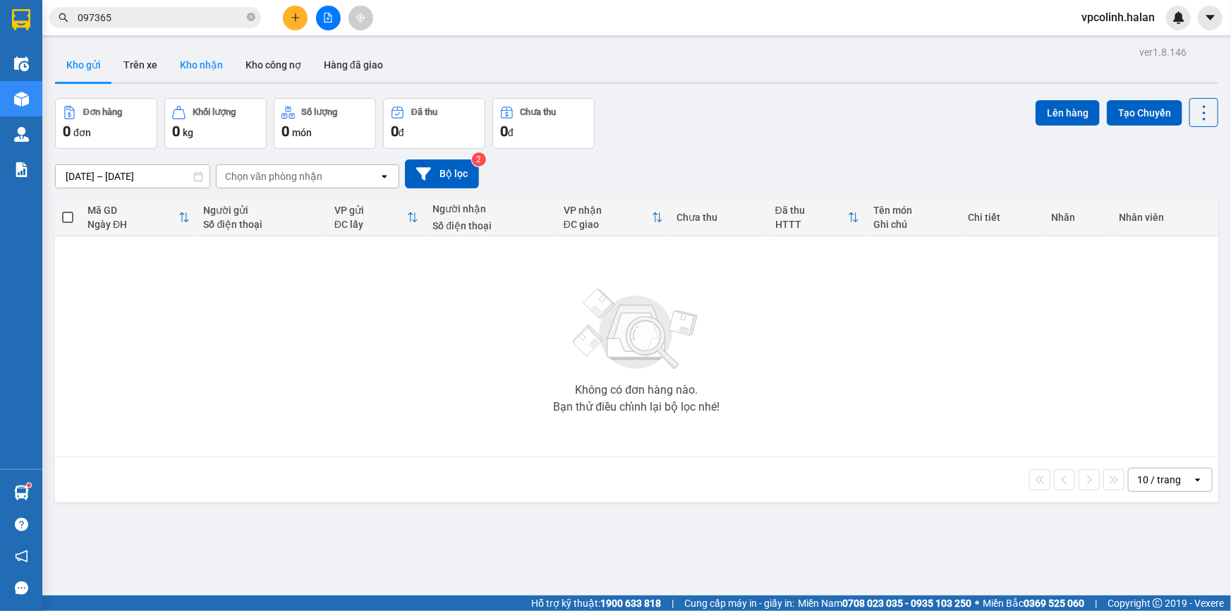
click at [201, 66] on button "Kho nhận" at bounding box center [202, 65] width 66 height 34
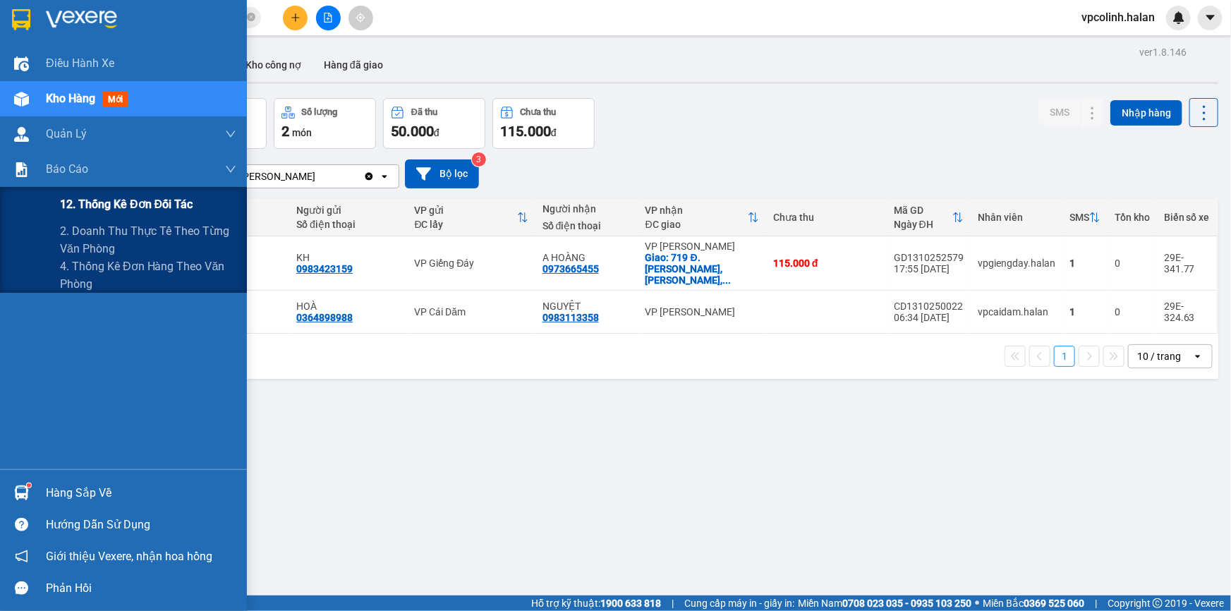
click at [92, 200] on span "12. Thống kê đơn đối tác" at bounding box center [126, 204] width 133 height 18
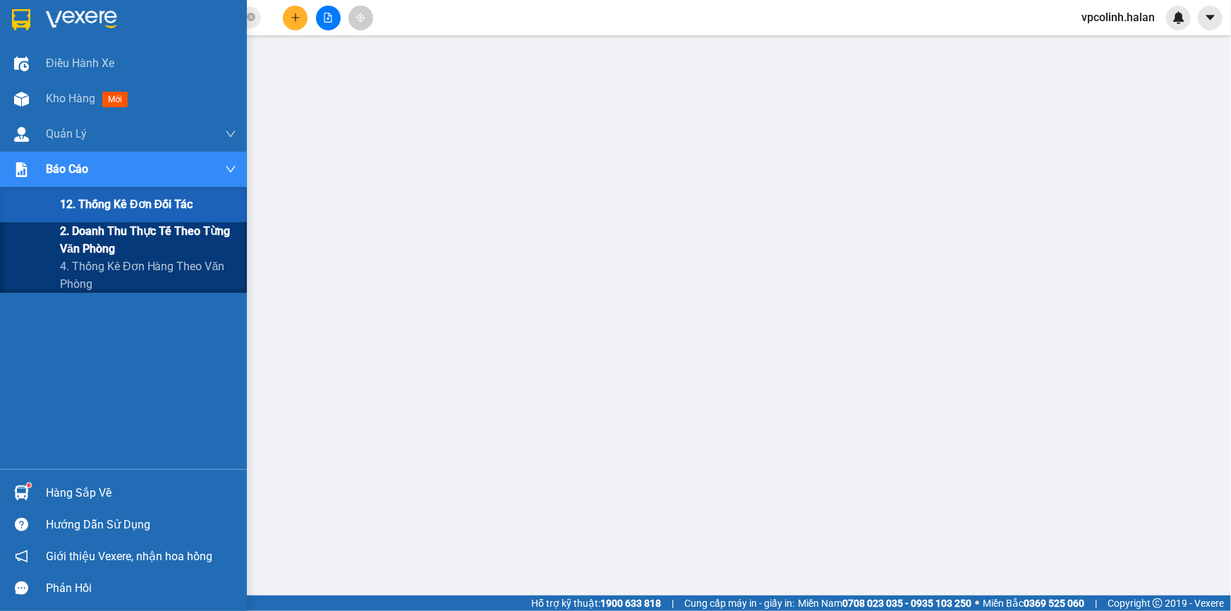
click at [72, 251] on span "2. Doanh thu thực tế theo từng văn phòng" at bounding box center [148, 239] width 176 height 35
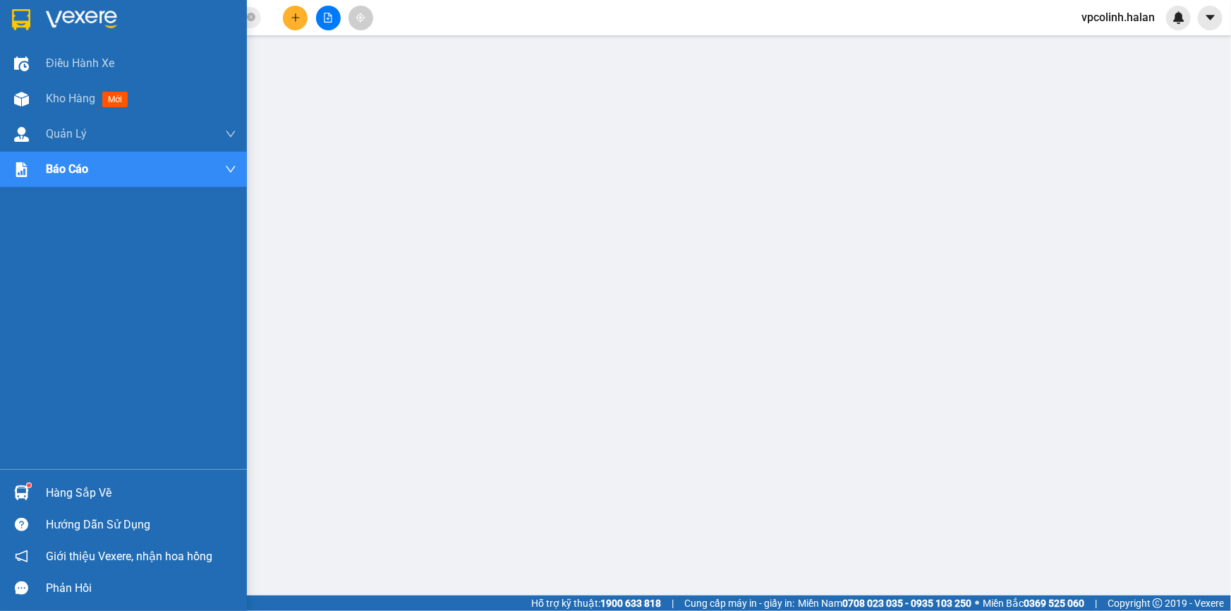
click at [30, 490] on div at bounding box center [21, 492] width 25 height 25
